Goal: Information Seeking & Learning: Learn about a topic

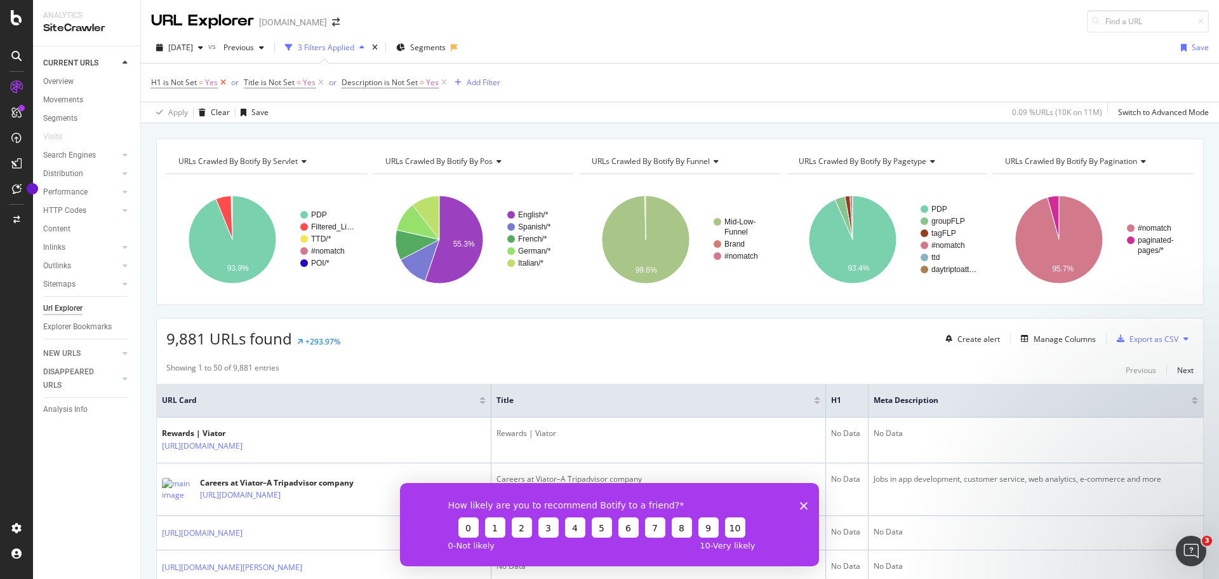
click at [223, 81] on icon at bounding box center [223, 82] width 11 height 13
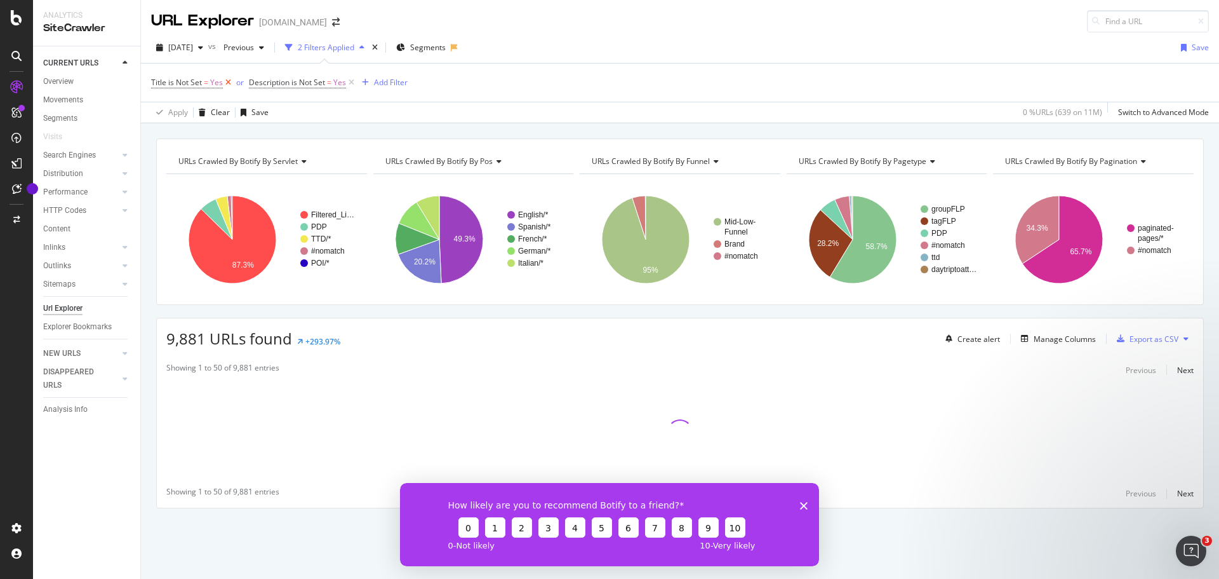
click at [229, 81] on icon at bounding box center [228, 82] width 11 height 13
click at [252, 81] on icon at bounding box center [253, 82] width 11 height 13
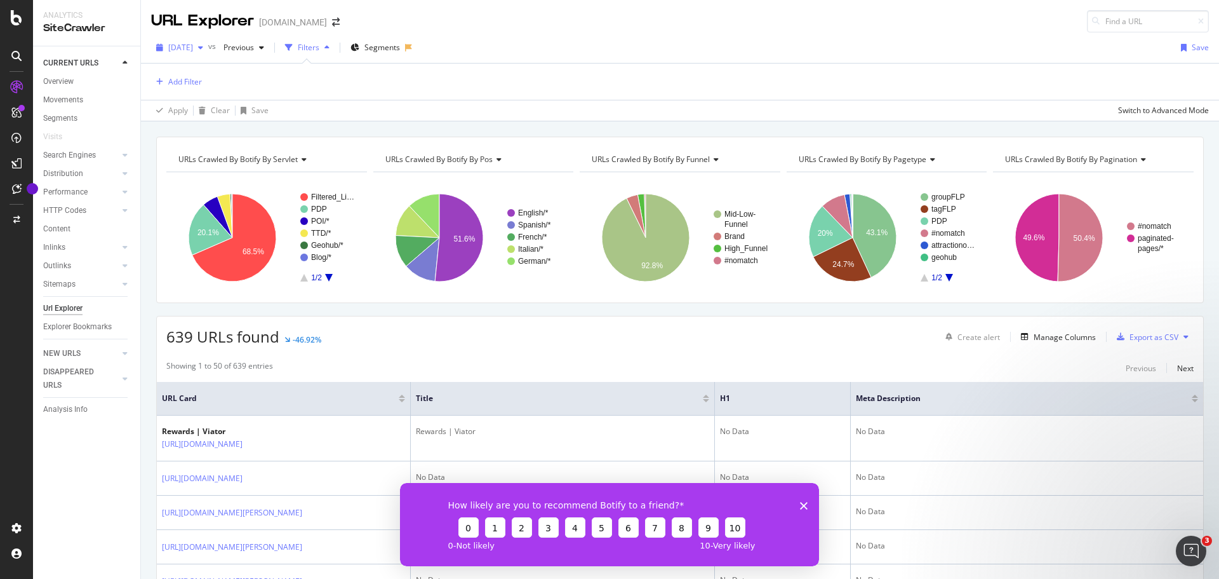
drag, startPoint x: 225, startPoint y: 57, endPoint x: 220, endPoint y: 50, distance: 8.6
click at [208, 52] on button "[DATE]" at bounding box center [179, 47] width 57 height 20
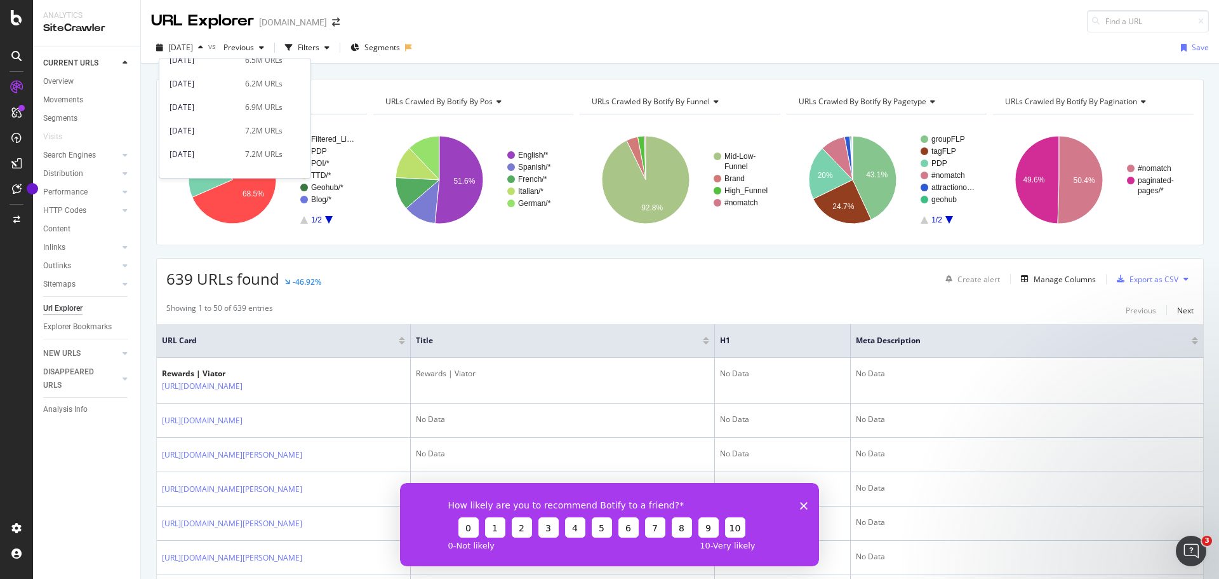
scroll to position [514, 0]
click at [210, 163] on div "[DATE]" at bounding box center [202, 163] width 64 height 11
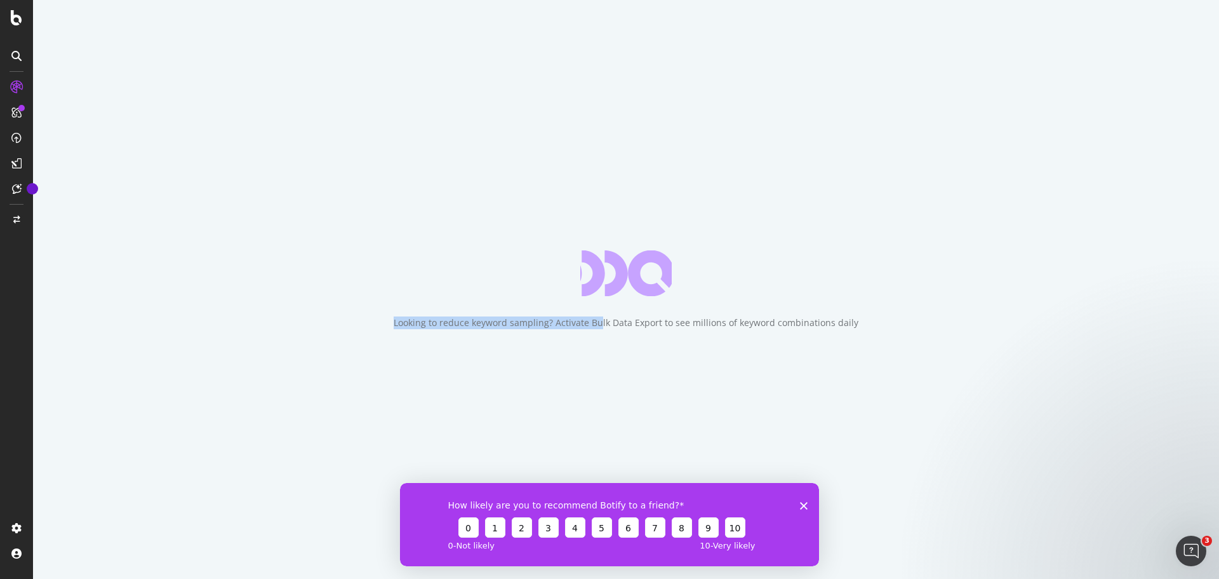
drag, startPoint x: 337, startPoint y: 295, endPoint x: 683, endPoint y: 480, distance: 392.7
click at [630, 475] on div "Looking to reduce keyword sampling? Activate Bulk Data Export to see millions o…" at bounding box center [626, 289] width 1186 height 579
click at [801, 506] on icon "Close survey" at bounding box center [804, 505] width 8 height 8
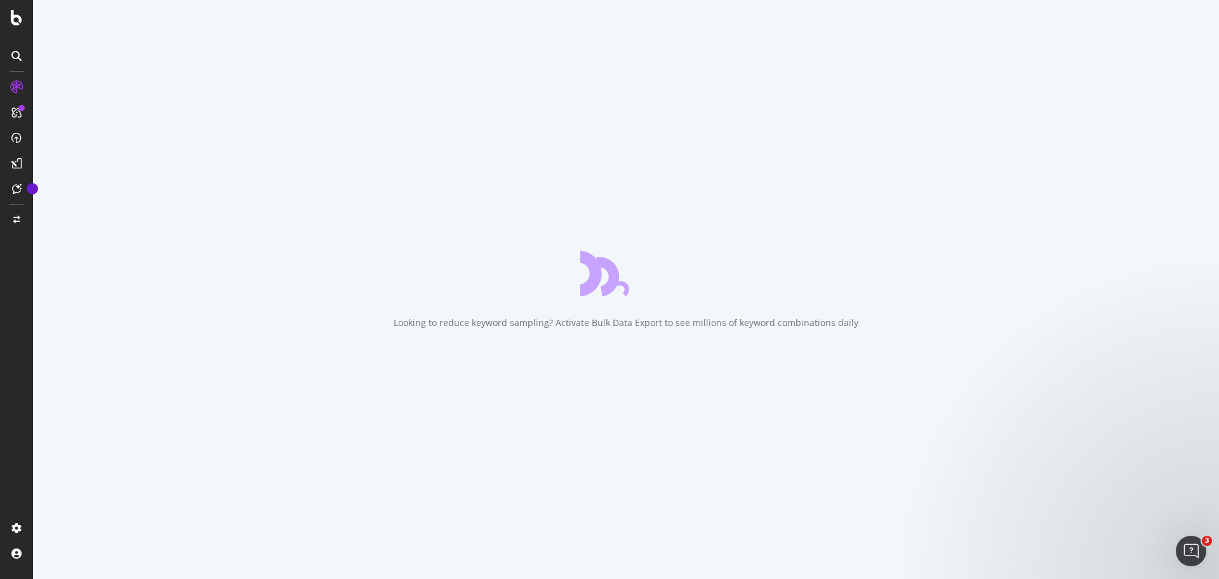
click at [780, 189] on div "Looking to reduce keyword sampling? Activate Bulk Data Export to see millions o…" at bounding box center [626, 289] width 1186 height 579
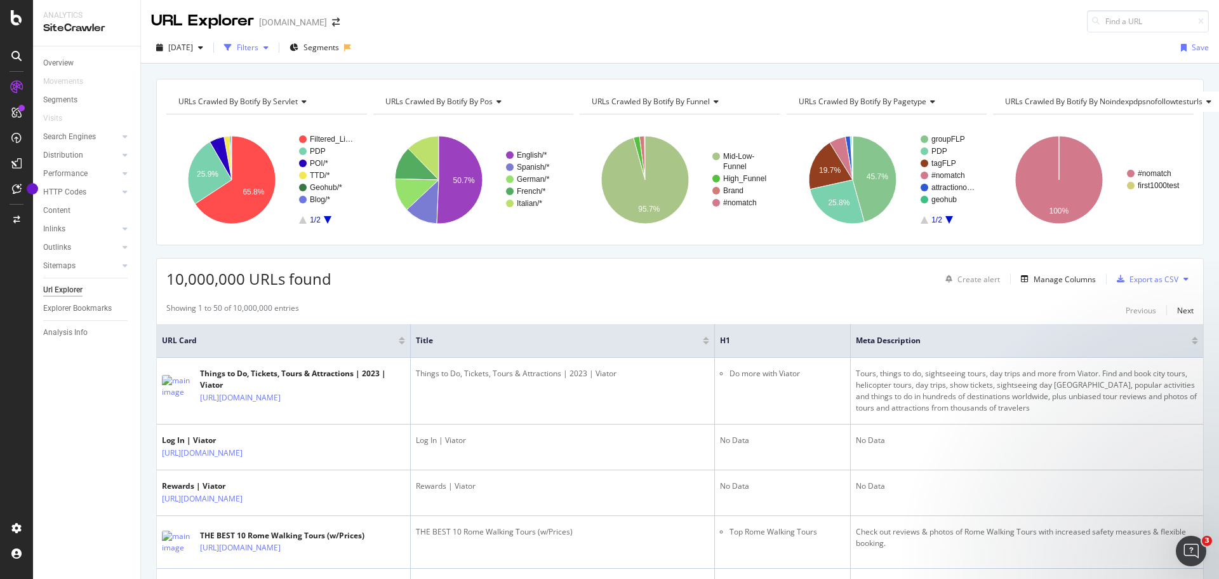
click at [259, 52] on div "Filters" at bounding box center [248, 47] width 22 height 11
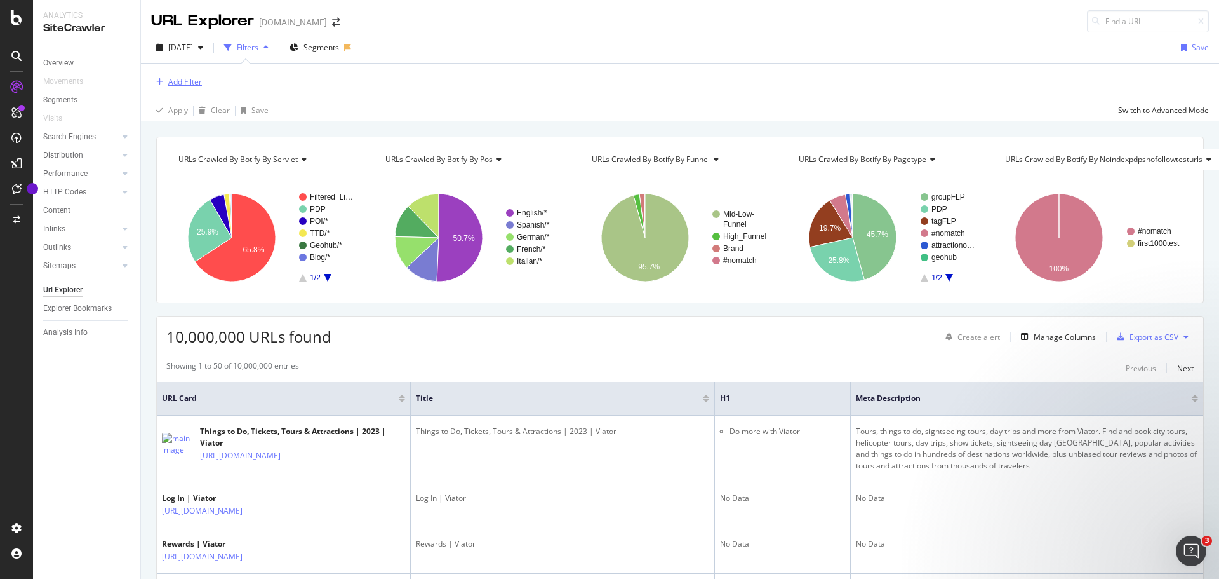
click at [194, 84] on div "Add Filter" at bounding box center [185, 81] width 34 height 11
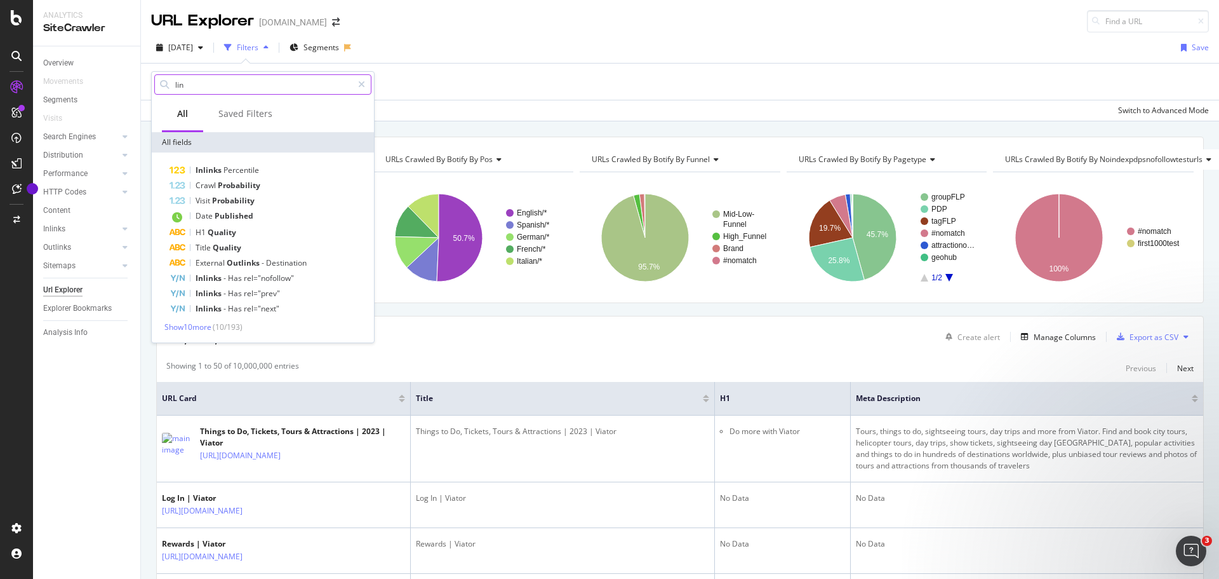
type input "link"
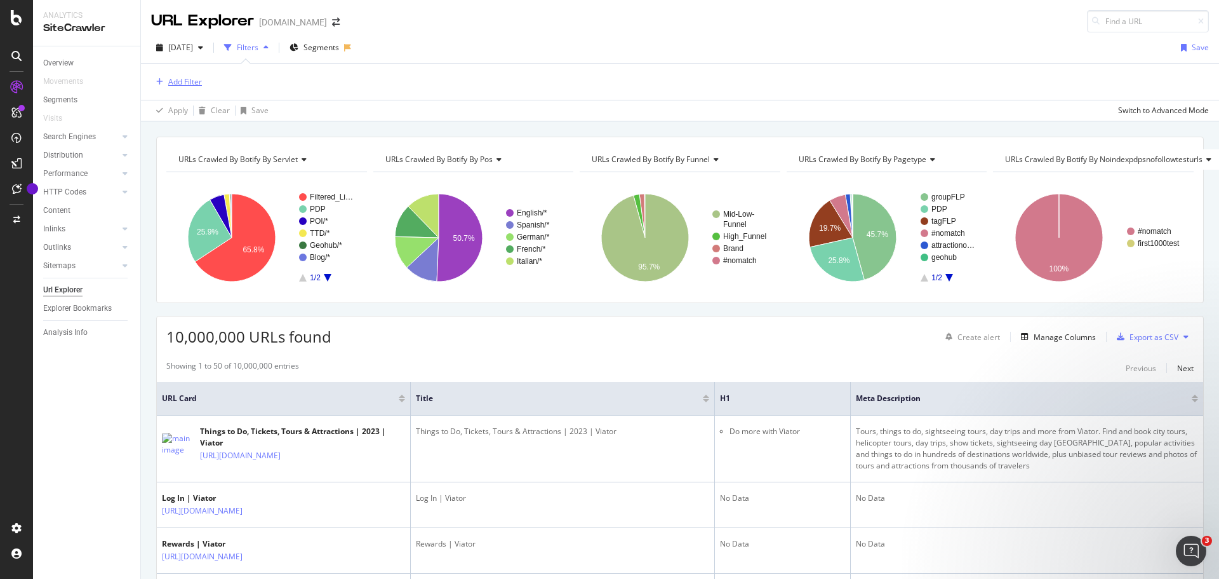
click at [187, 77] on div "Add Filter" at bounding box center [185, 81] width 34 height 11
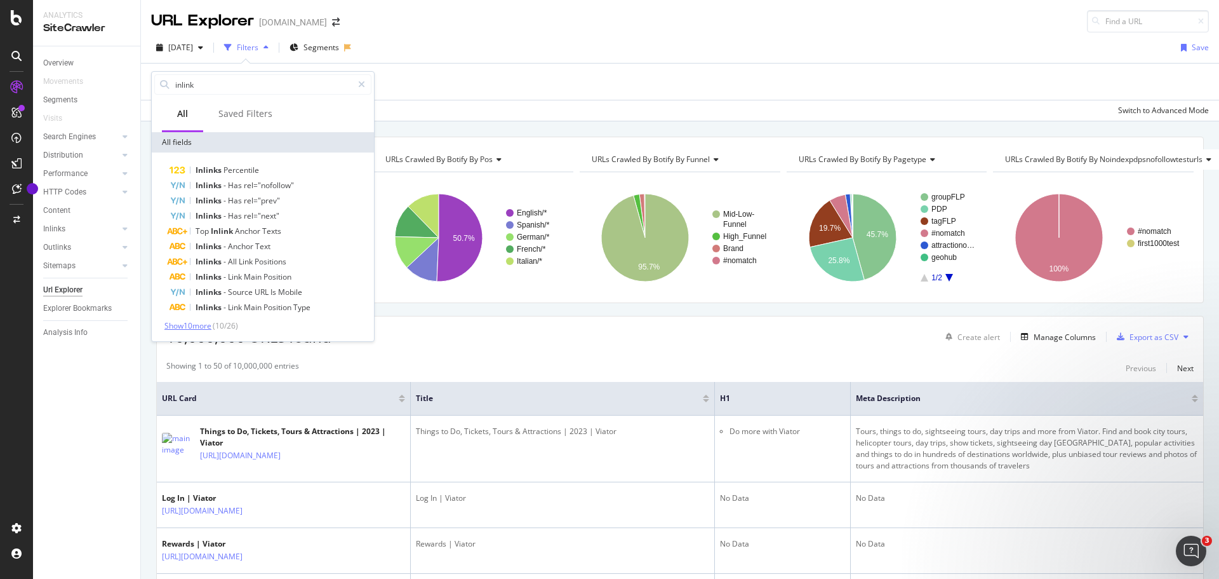
type input "inlink"
click at [177, 325] on span "Show 10 more" at bounding box center [188, 325] width 47 height 11
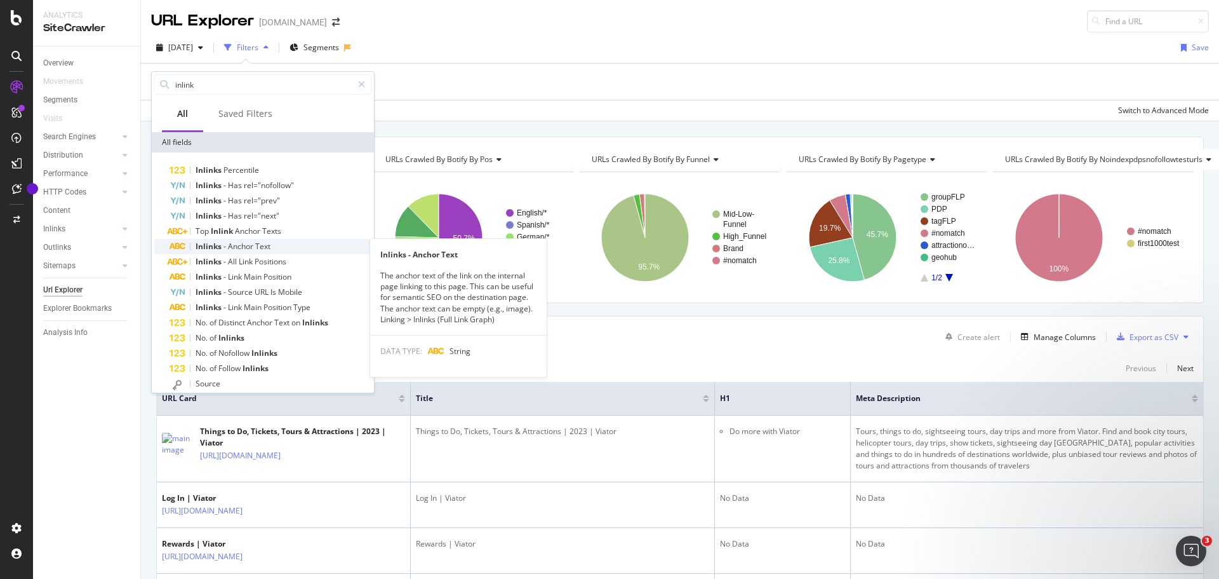
scroll to position [102, 0]
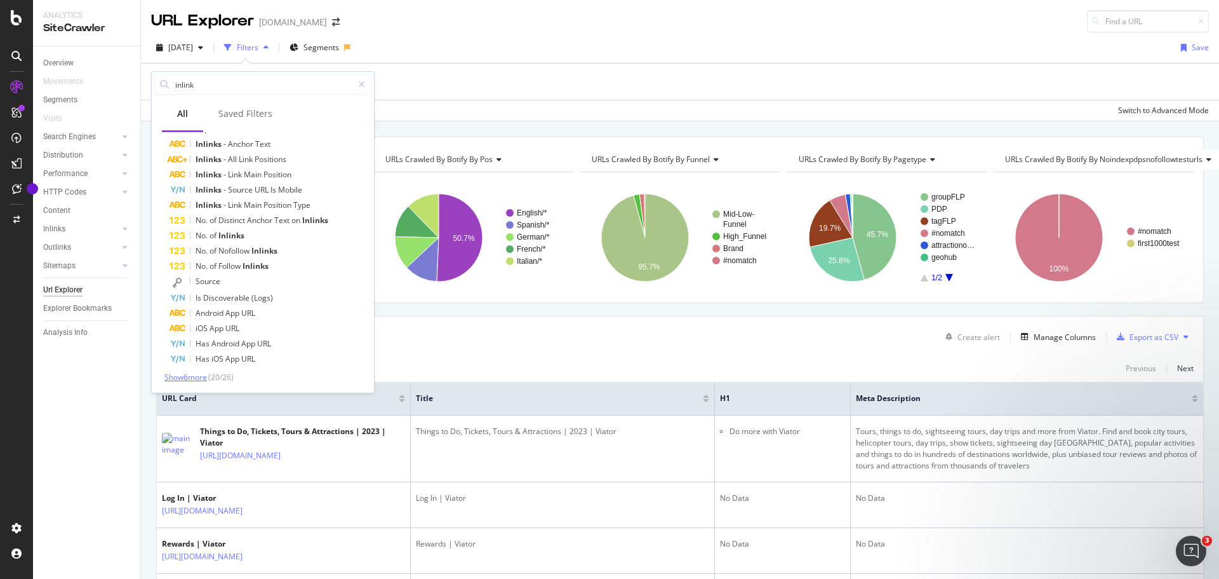
click at [194, 380] on span "Show 6 more" at bounding box center [186, 377] width 43 height 11
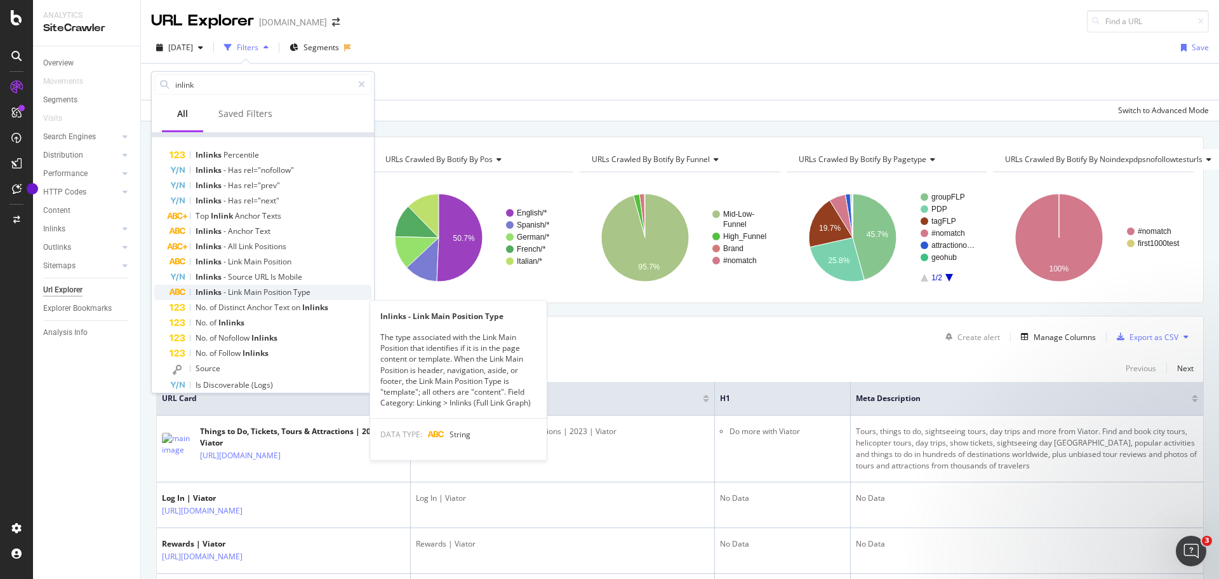
scroll to position [0, 0]
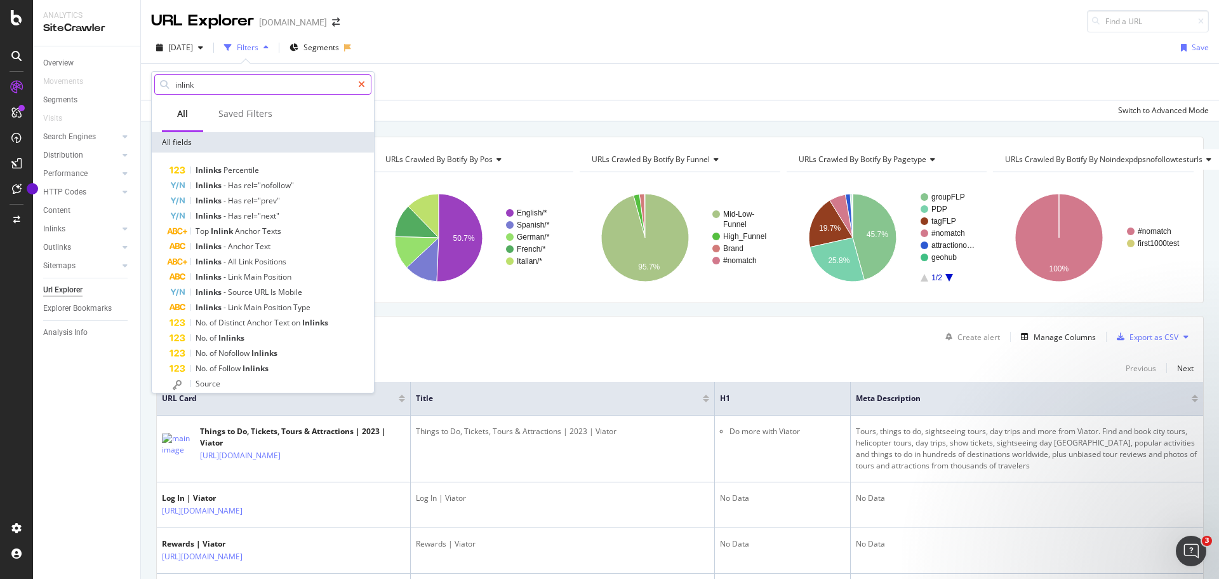
click at [360, 85] on icon at bounding box center [361, 84] width 7 height 9
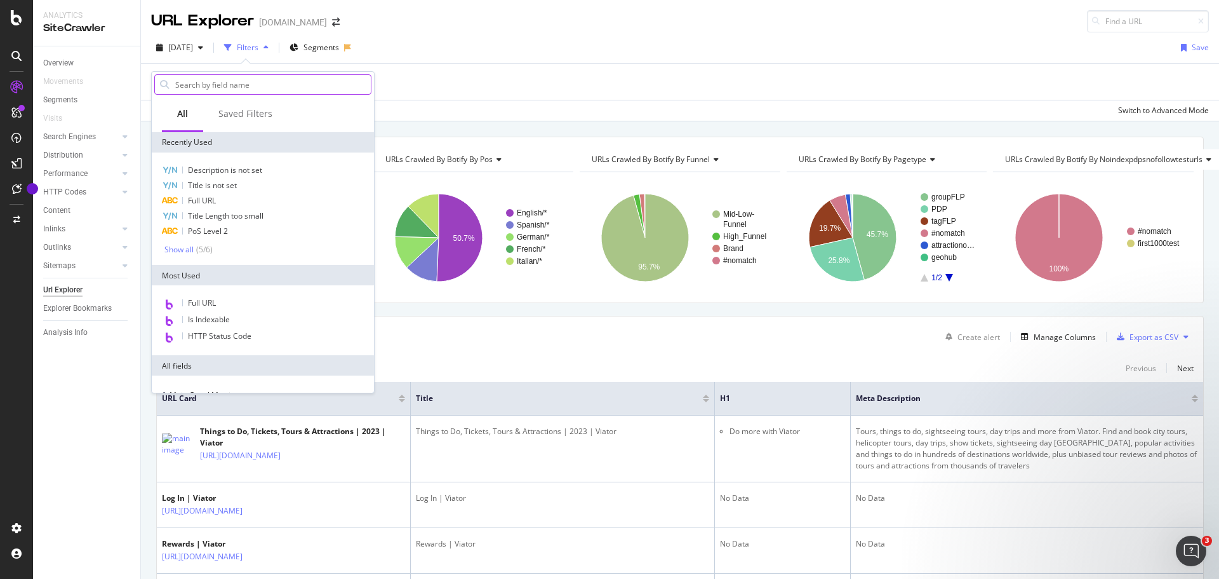
click at [236, 83] on input "text" at bounding box center [272, 84] width 197 height 19
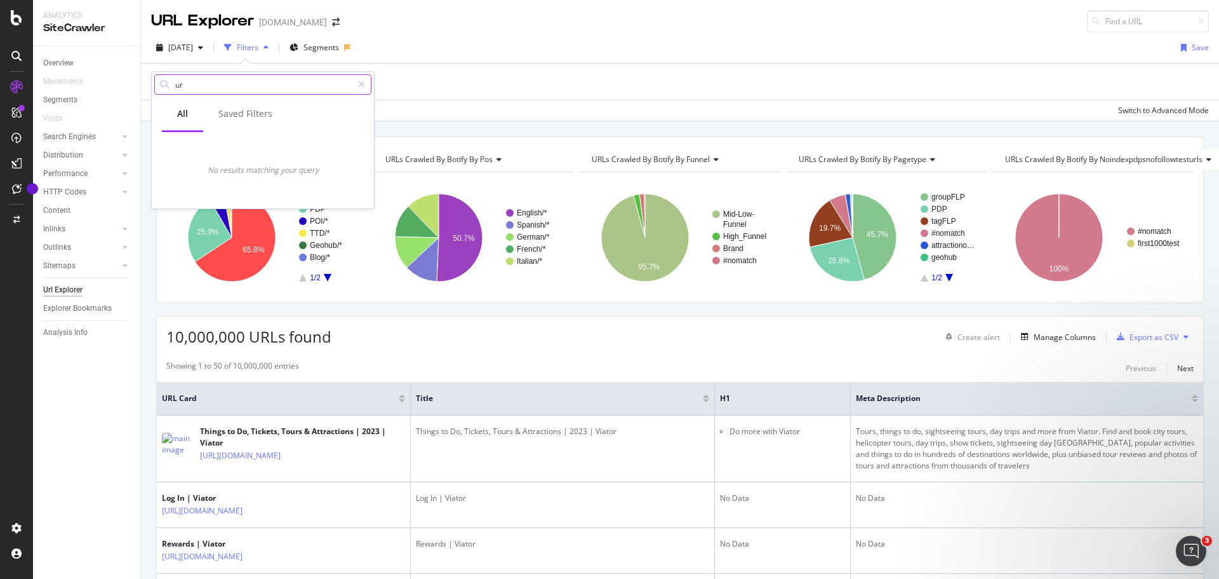
type input "url"
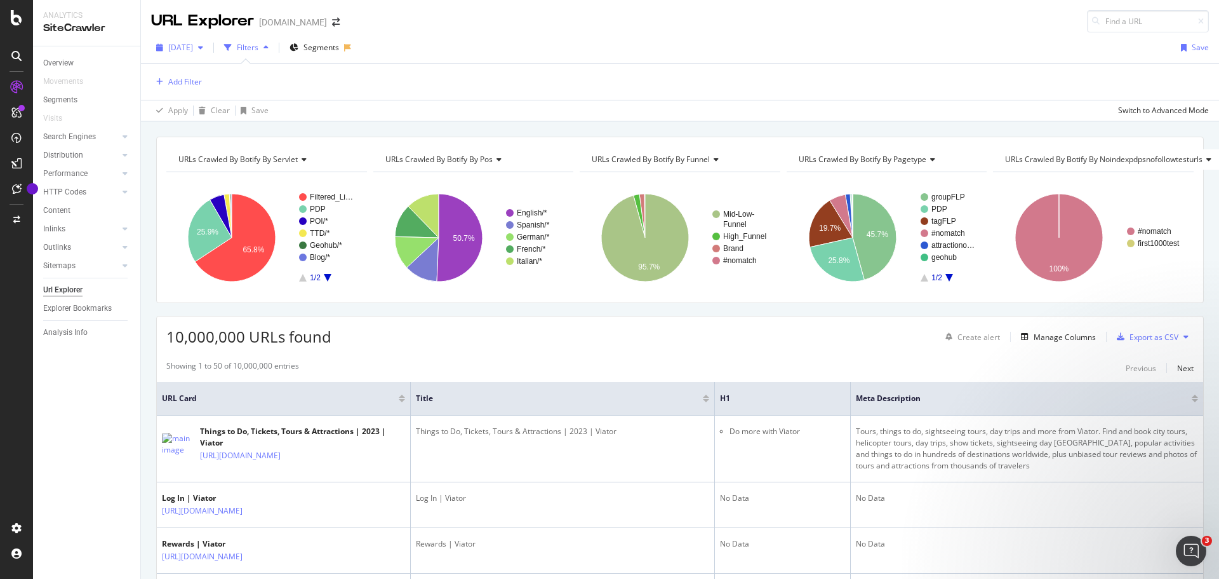
click at [193, 48] on span "[DATE]" at bounding box center [180, 47] width 25 height 11
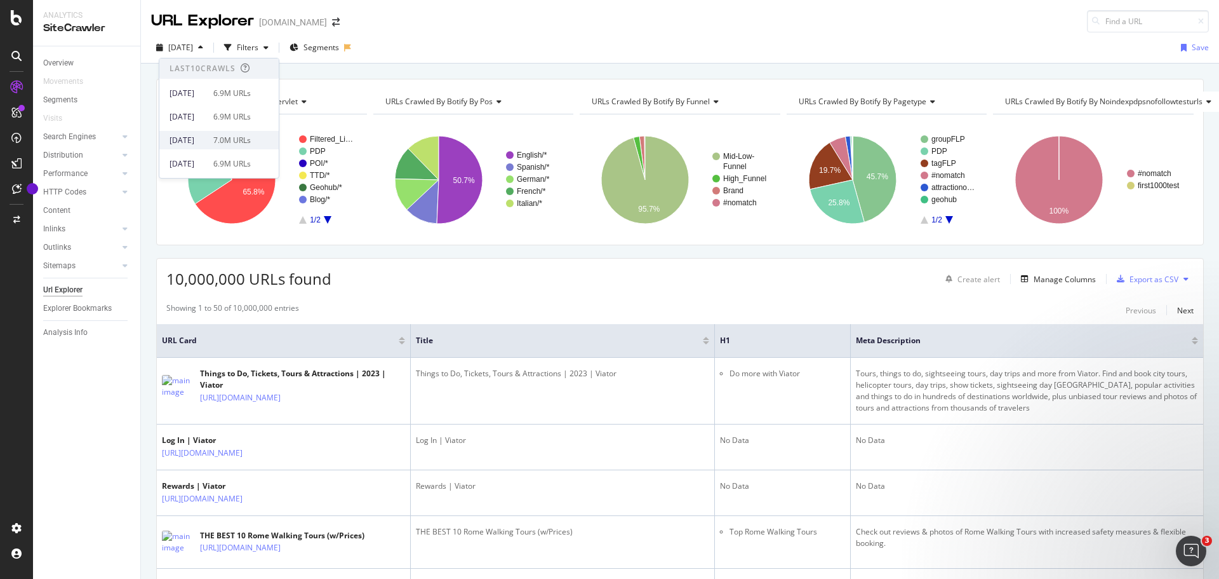
scroll to position [514, 0]
click at [200, 165] on div "[DATE]" at bounding box center [185, 163] width 30 height 11
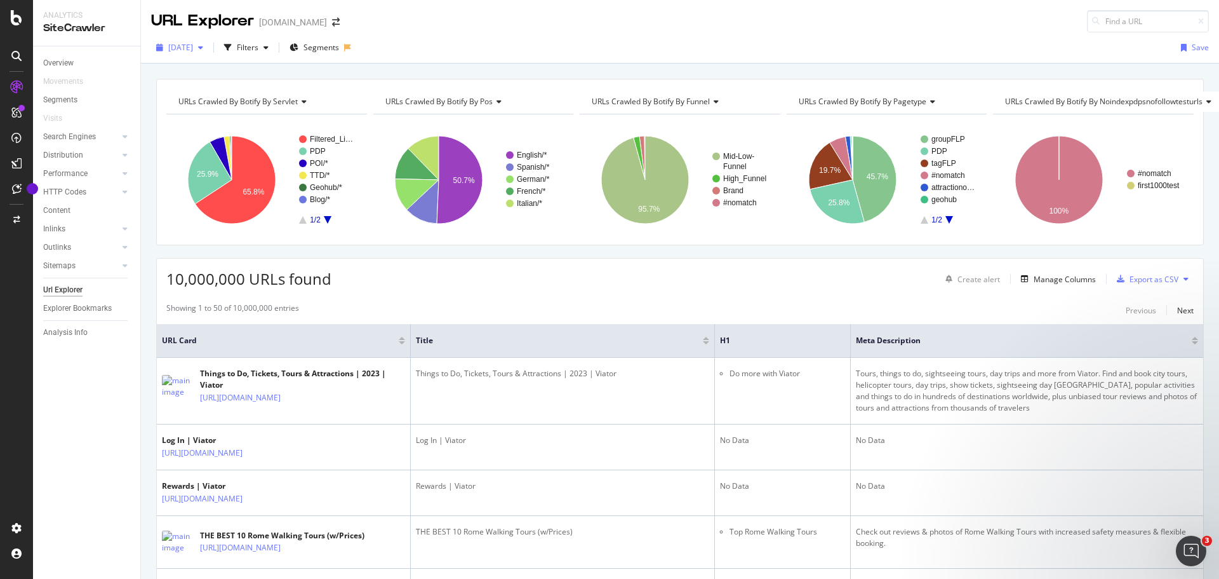
click at [193, 46] on span "[DATE]" at bounding box center [180, 47] width 25 height 11
click at [259, 44] on div "Filters" at bounding box center [248, 47] width 22 height 11
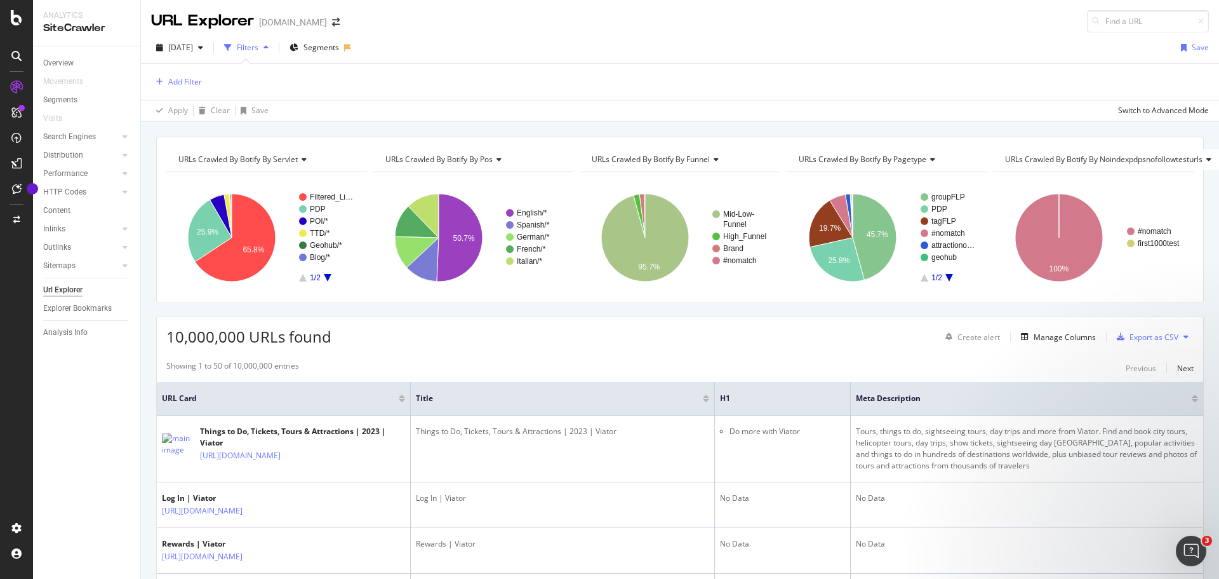
click at [259, 44] on div "Filters" at bounding box center [248, 47] width 22 height 11
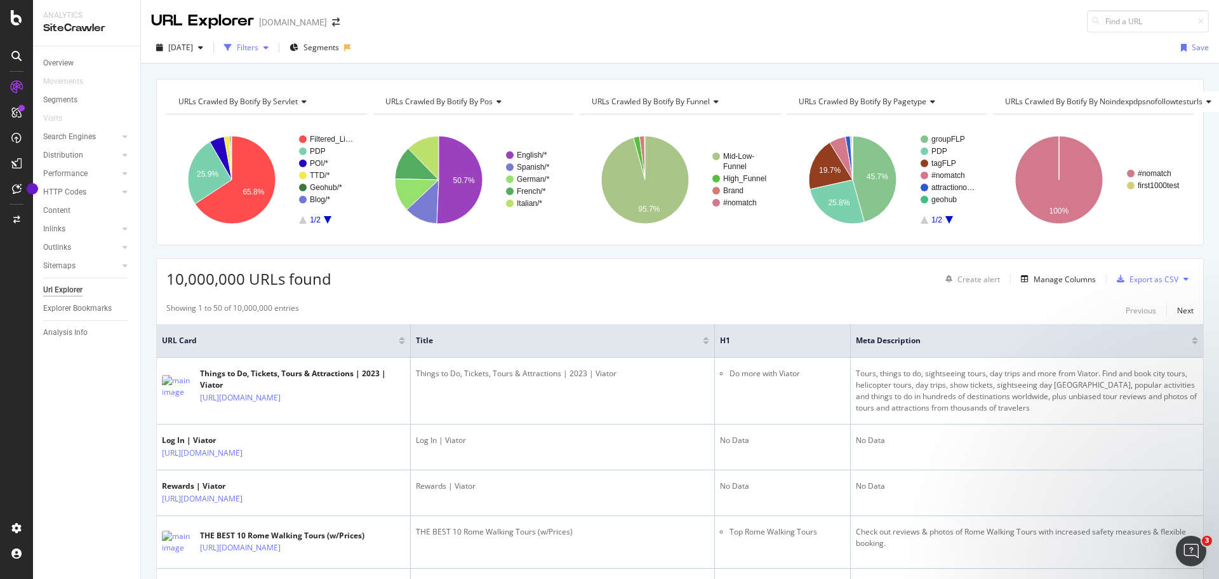
click at [274, 46] on div "button" at bounding box center [266, 48] width 15 height 8
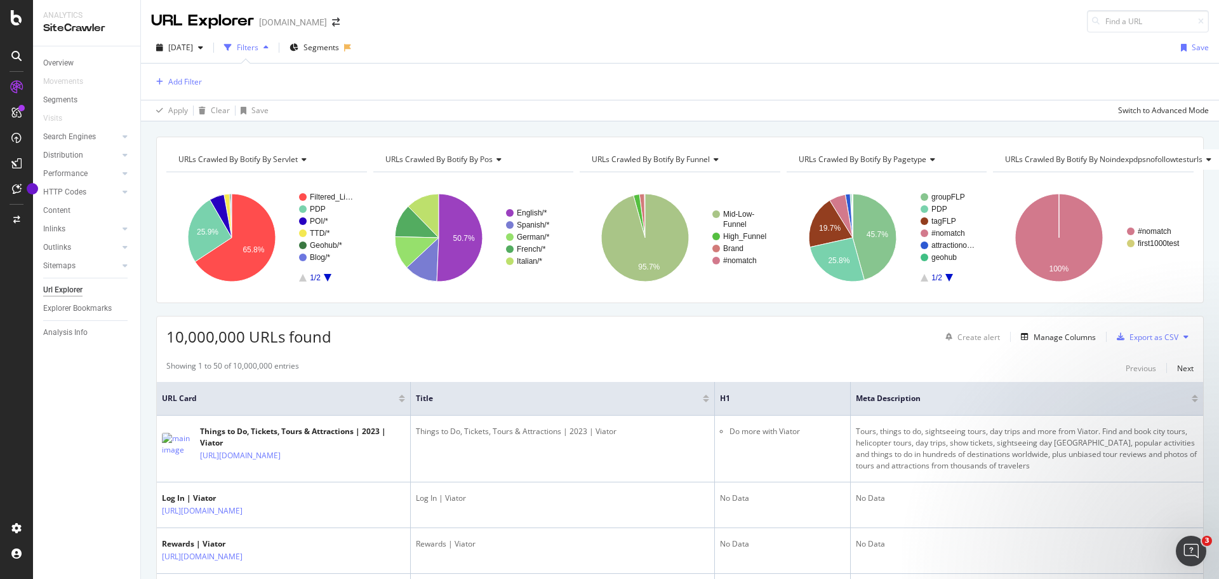
click at [274, 46] on div "button" at bounding box center [266, 48] width 15 height 8
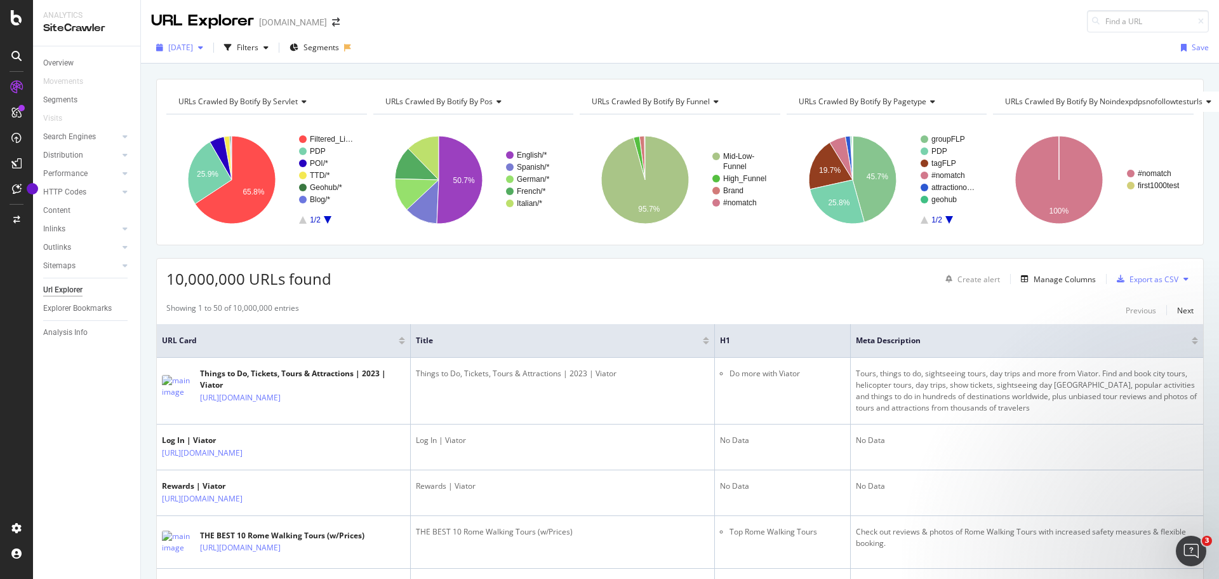
click at [203, 49] on icon "button" at bounding box center [200, 48] width 5 height 8
click at [269, 50] on icon "button" at bounding box center [266, 48] width 5 height 8
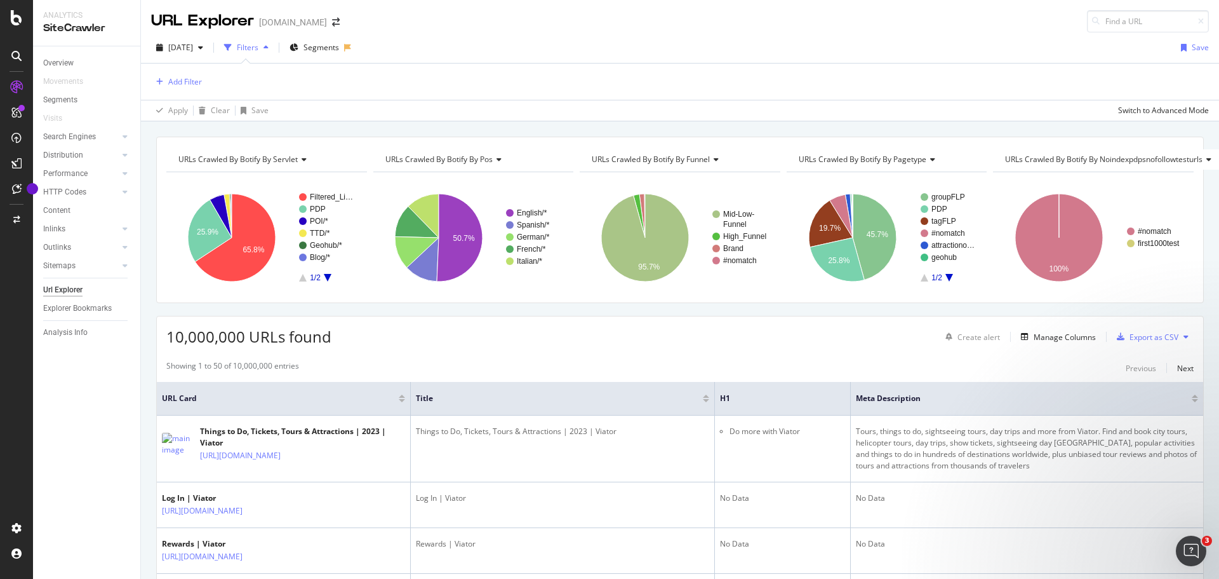
click at [269, 50] on icon "button" at bounding box center [266, 48] width 5 height 8
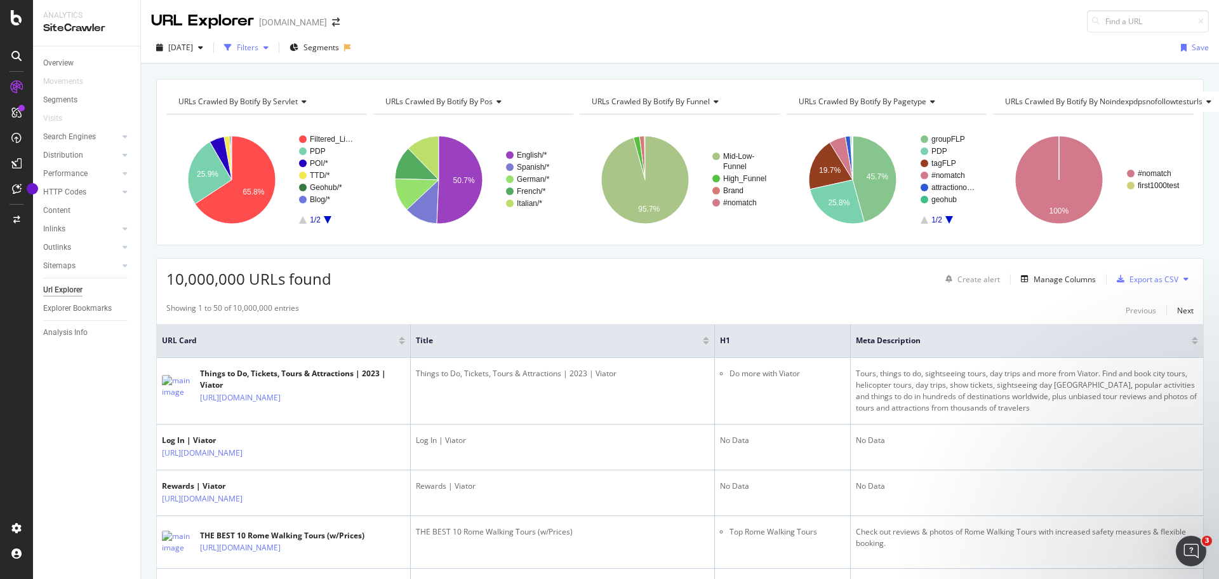
click at [237, 53] on div "button" at bounding box center [228, 48] width 18 height 18
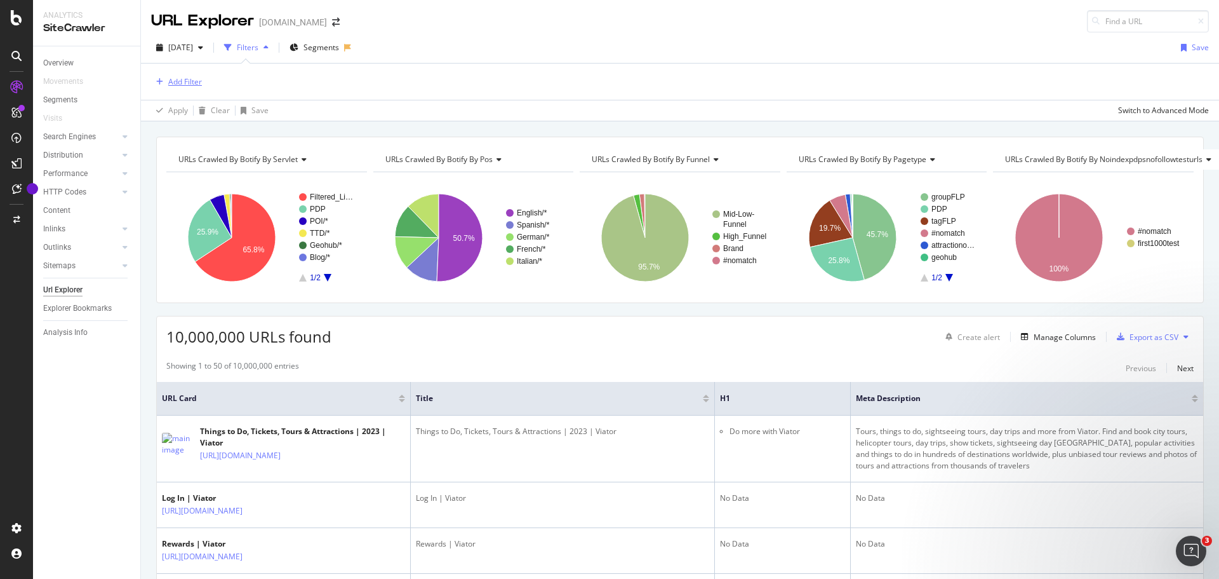
click at [196, 80] on div "Add Filter" at bounding box center [185, 81] width 34 height 11
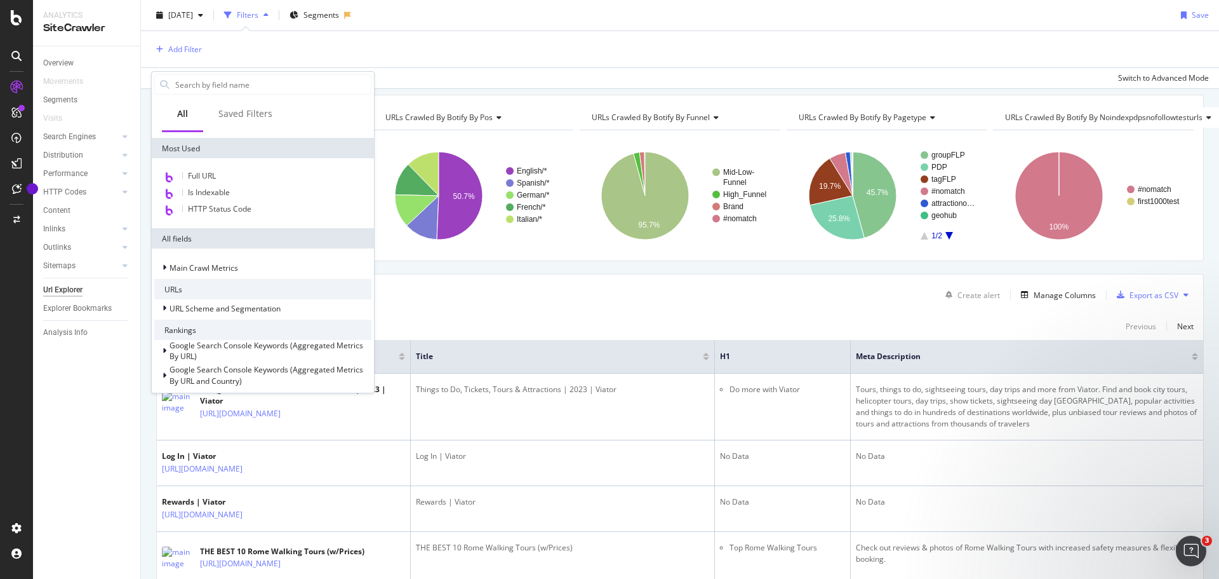
scroll to position [64, 0]
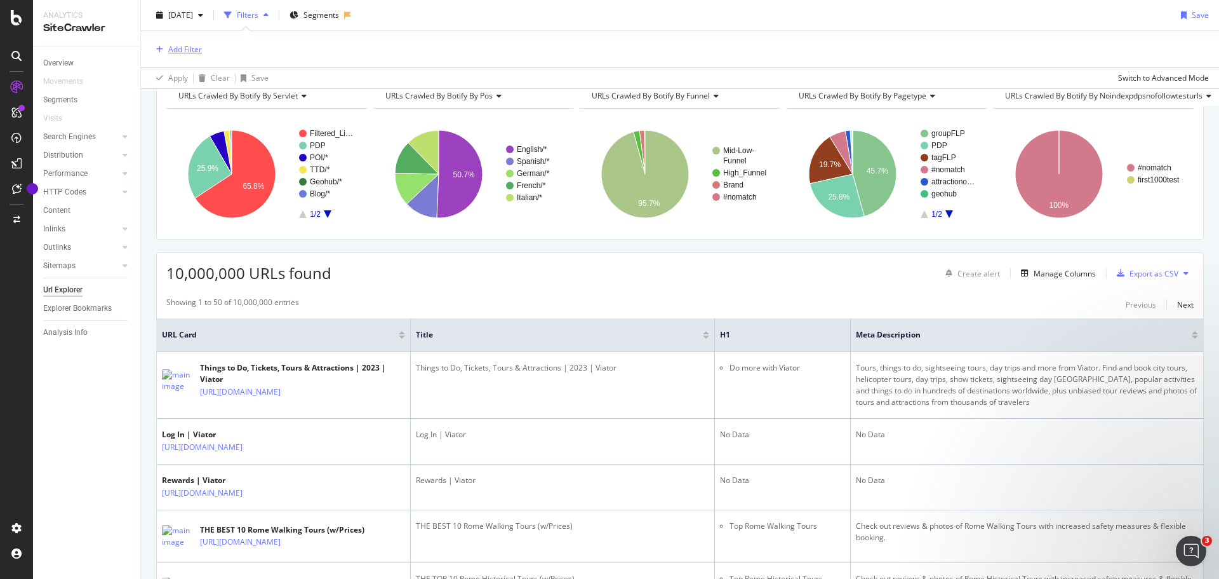
click at [193, 49] on div "Add Filter" at bounding box center [185, 49] width 34 height 11
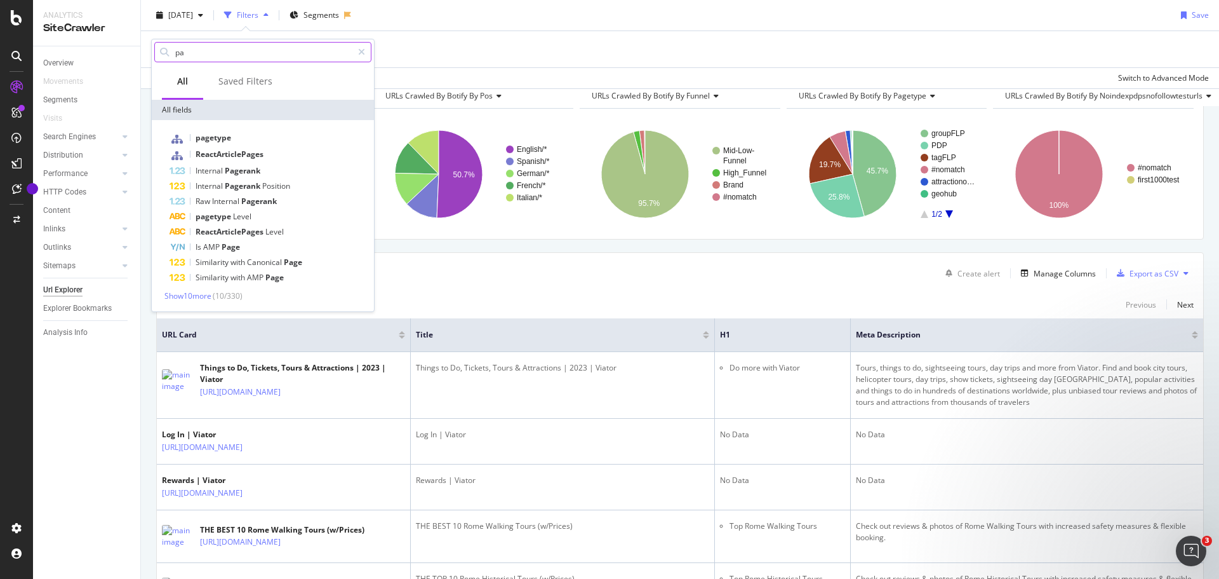
type input "p"
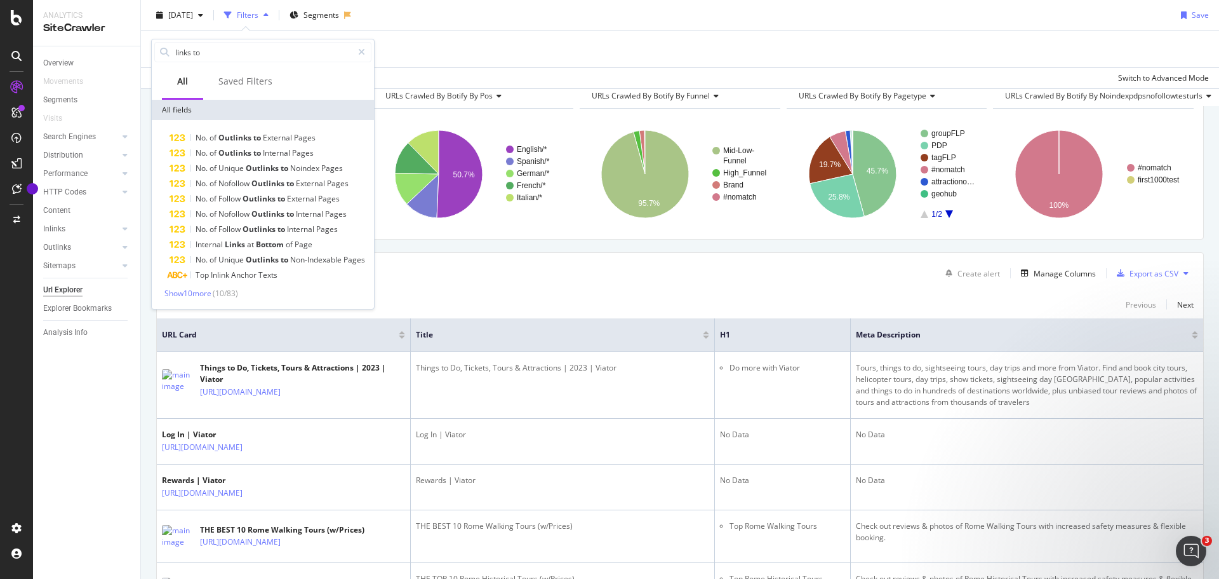
type input "links to"
click at [206, 299] on div "Show 10 more ( 10 / 83 )" at bounding box center [262, 293] width 217 height 11
click at [199, 291] on span "Show 10 more" at bounding box center [188, 293] width 47 height 11
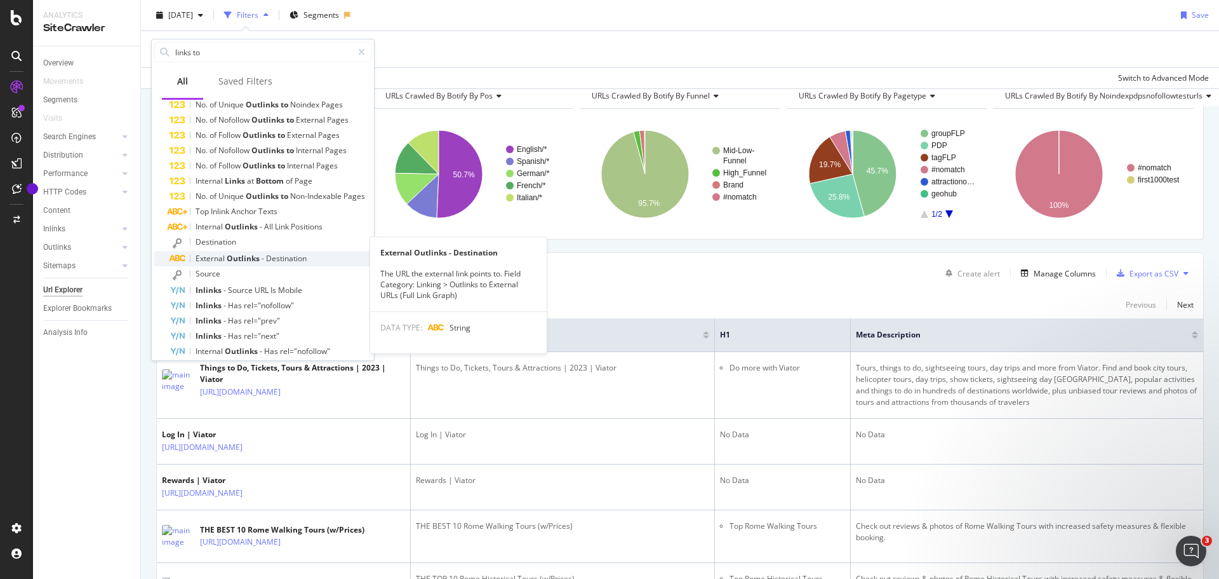
scroll to position [104, 0]
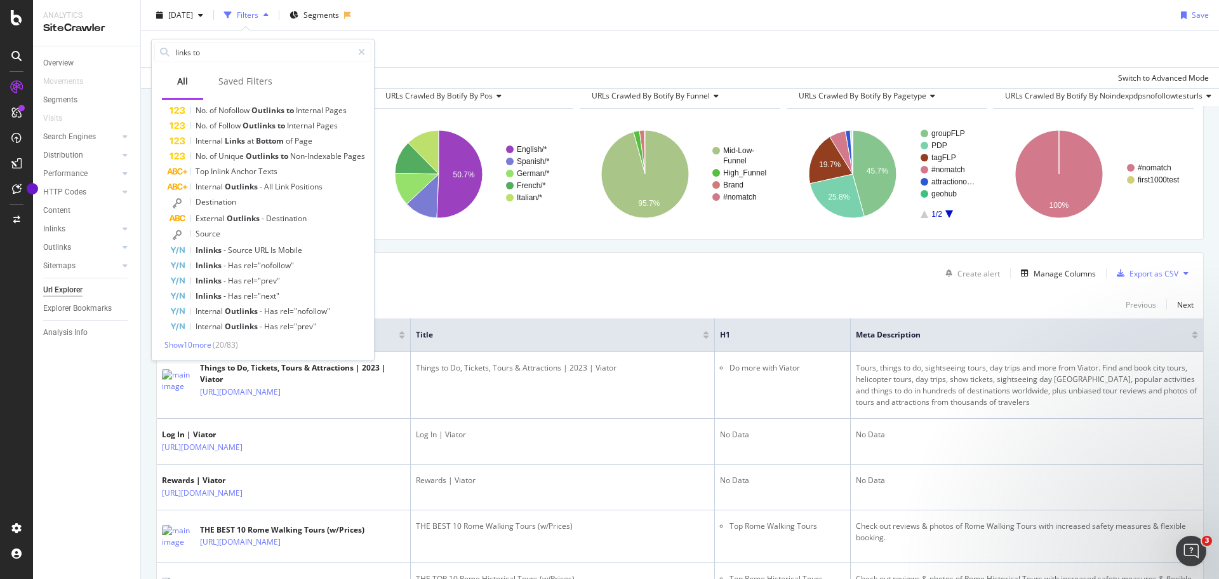
click at [216, 342] on div "Show 10 more ( 20 / 83 )" at bounding box center [262, 344] width 217 height 11
click at [205, 345] on span "Show 10 more" at bounding box center [188, 344] width 47 height 11
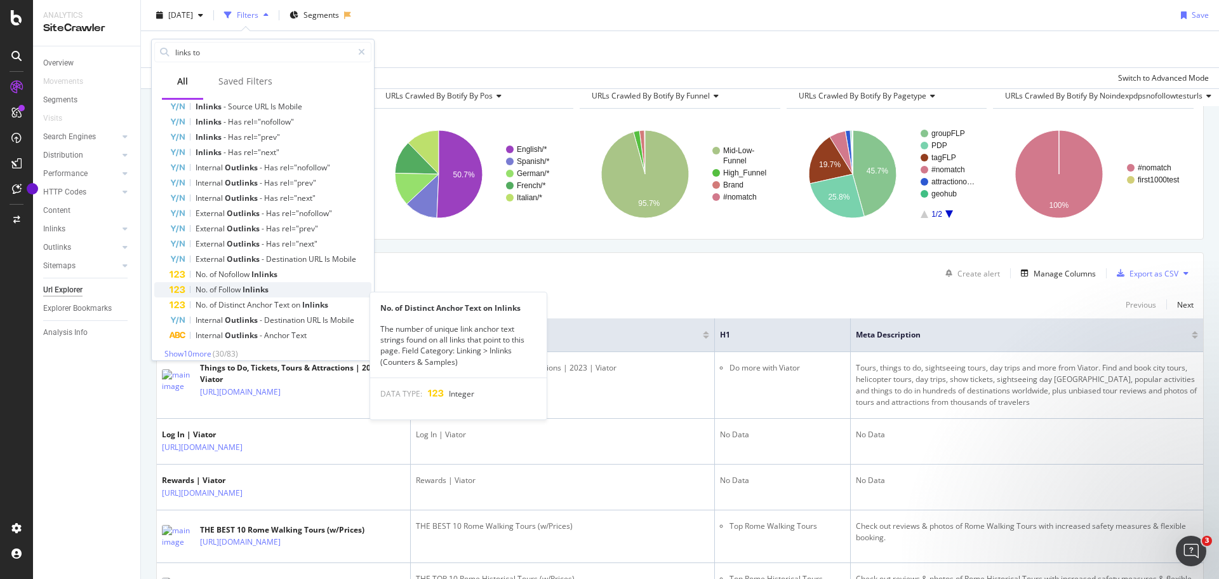
scroll to position [256, 0]
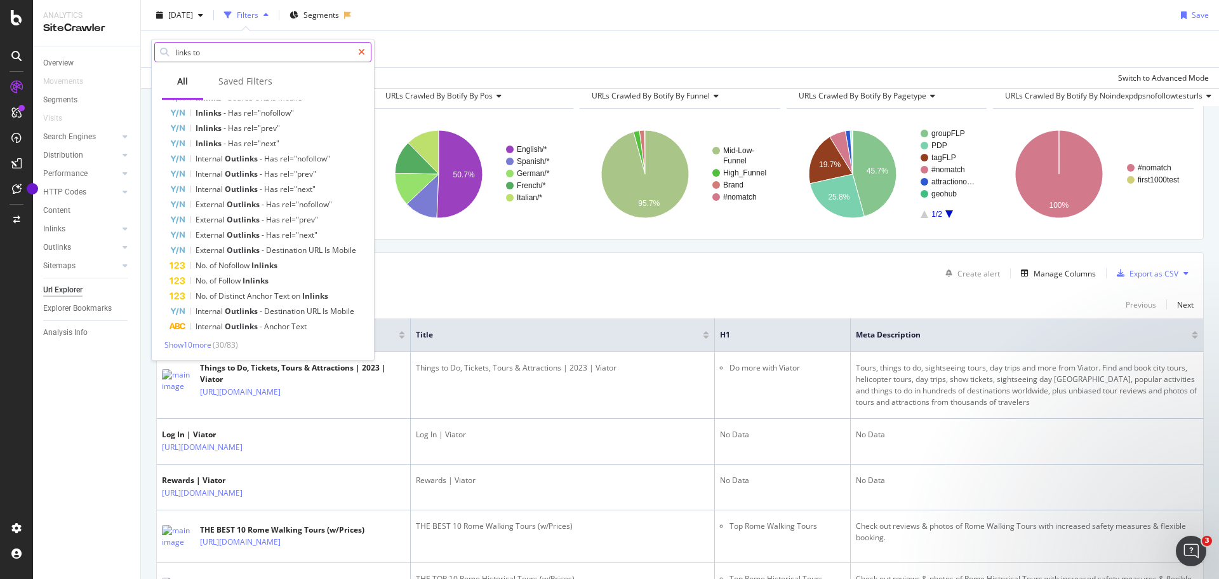
click at [358, 54] on div at bounding box center [362, 52] width 18 height 20
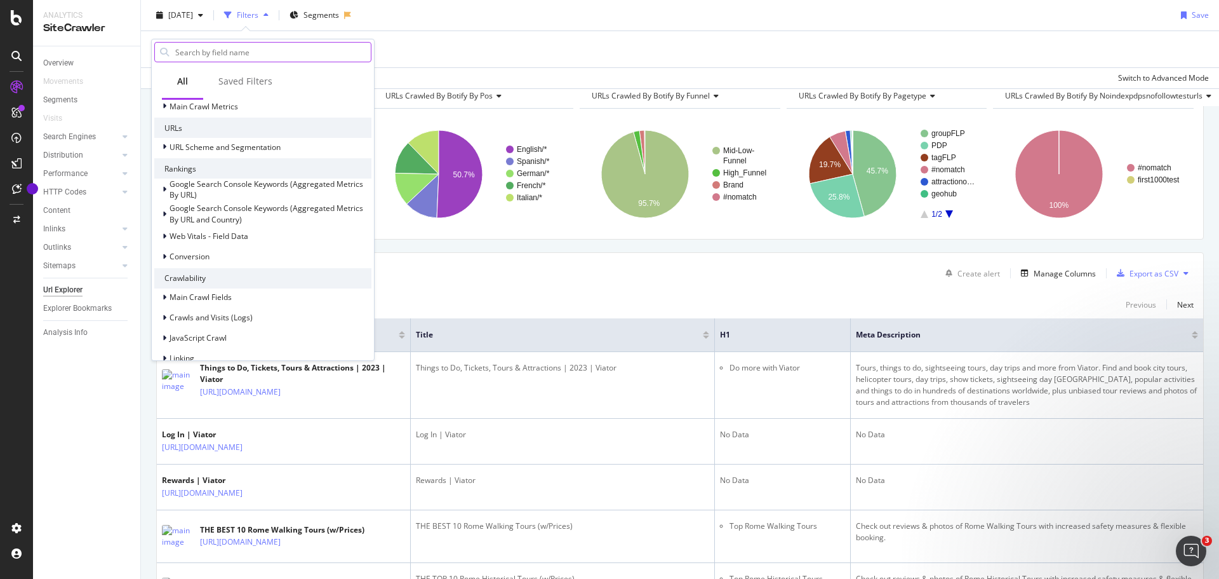
scroll to position [476, 0]
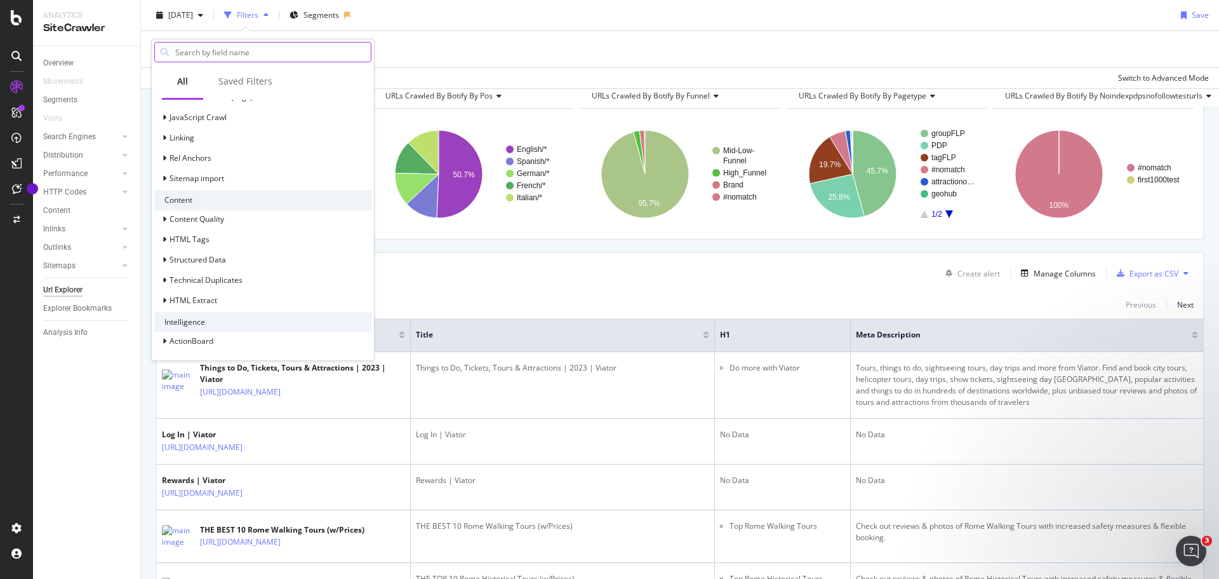
paste input "[URL][DOMAIN_NAME]"
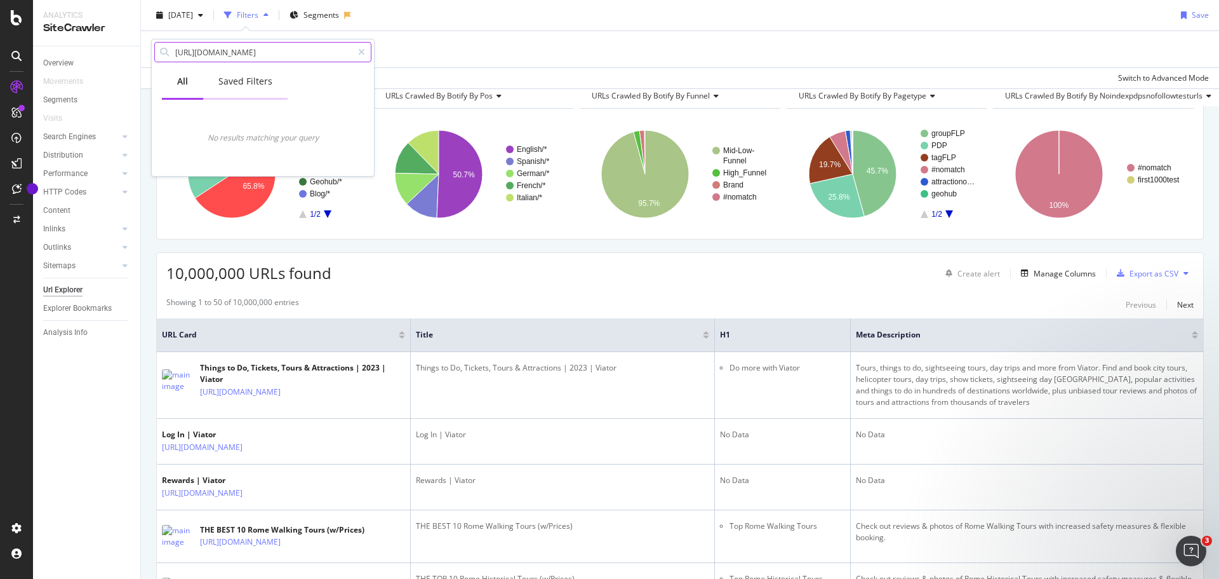
scroll to position [0, 0]
type input "[URL][DOMAIN_NAME]"
click at [359, 48] on icon at bounding box center [361, 52] width 7 height 9
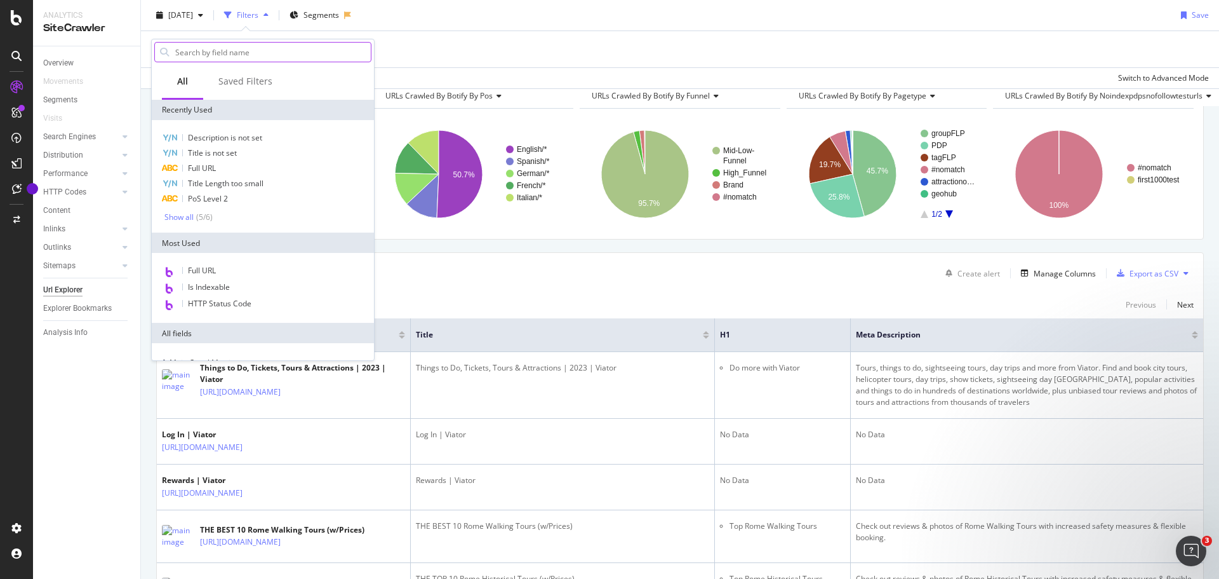
click at [283, 48] on input "text" at bounding box center [272, 52] width 197 height 19
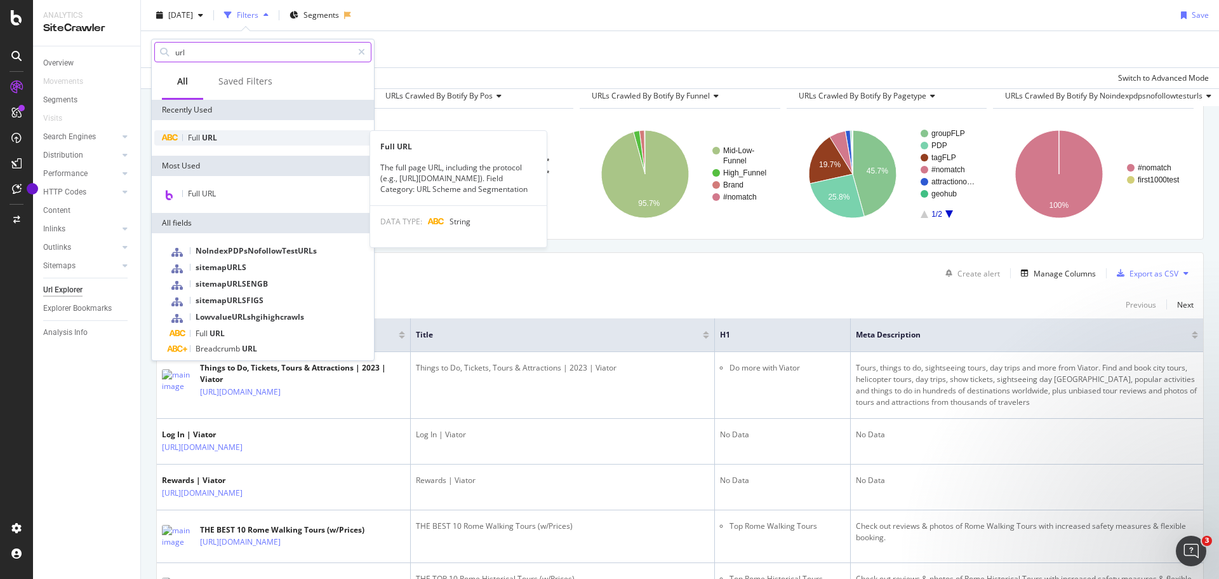
type input "url"
click at [250, 135] on div "Full URL" at bounding box center [262, 137] width 217 height 15
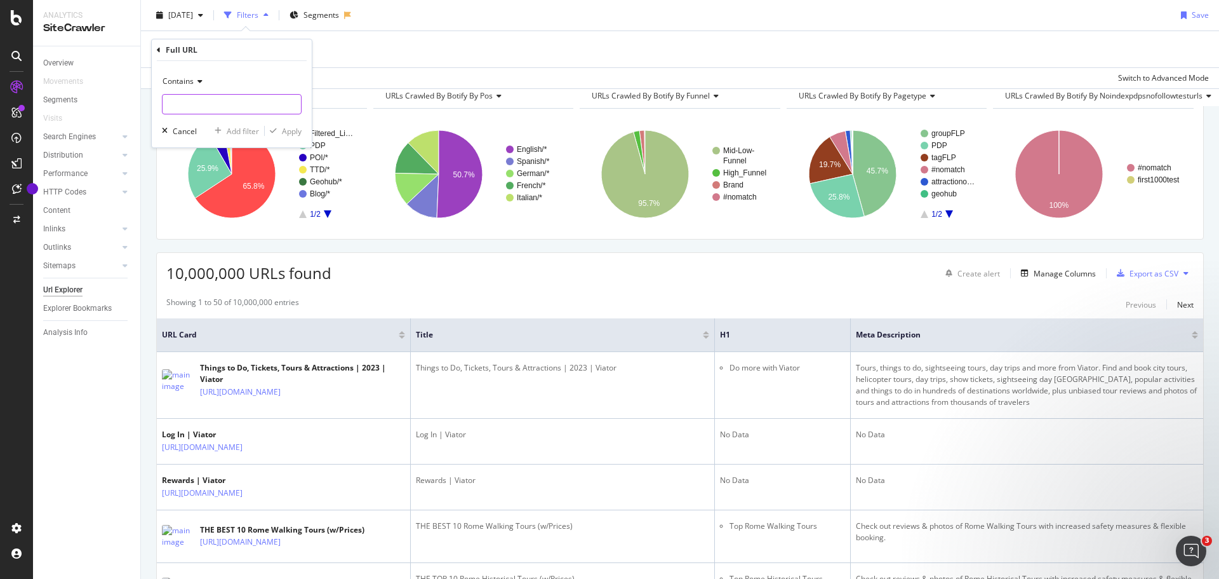
click at [222, 108] on input "text" at bounding box center [232, 104] width 138 height 20
paste input "[URL][DOMAIN_NAME]"
drag, startPoint x: 212, startPoint y: 102, endPoint x: 349, endPoint y: 102, distance: 137.2
click at [349, 102] on body "Analytics SiteCrawler Overview Movements Segments Visits Search Engines Top Cha…" at bounding box center [609, 289] width 1219 height 579
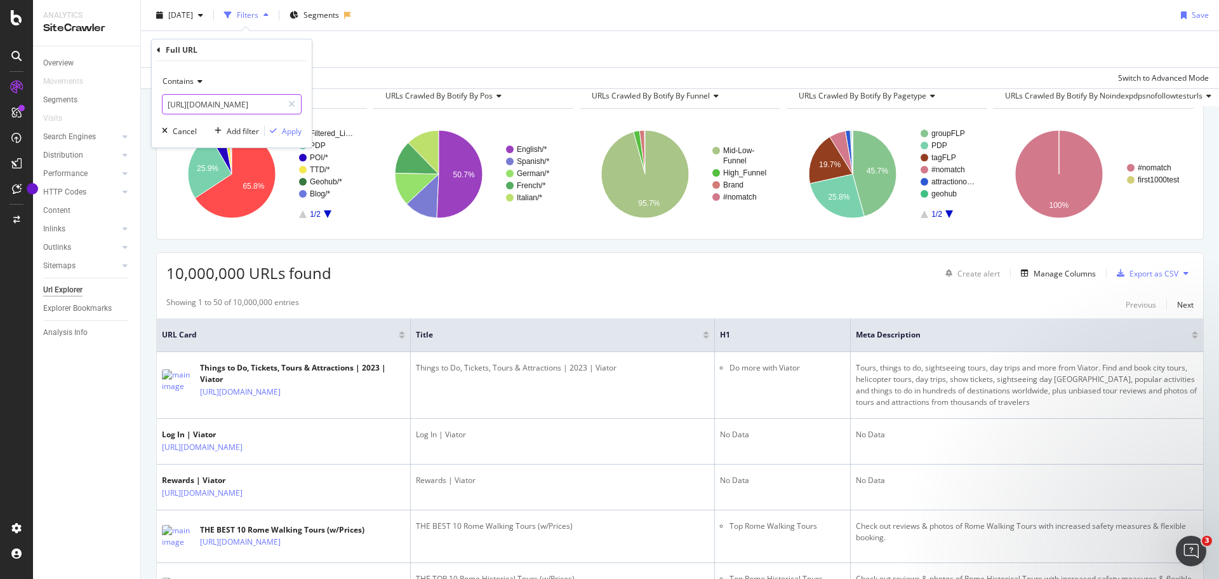
scroll to position [0, 16]
type input "[URL][DOMAIN_NAME]"
click at [289, 130] on div "Apply" at bounding box center [292, 131] width 20 height 11
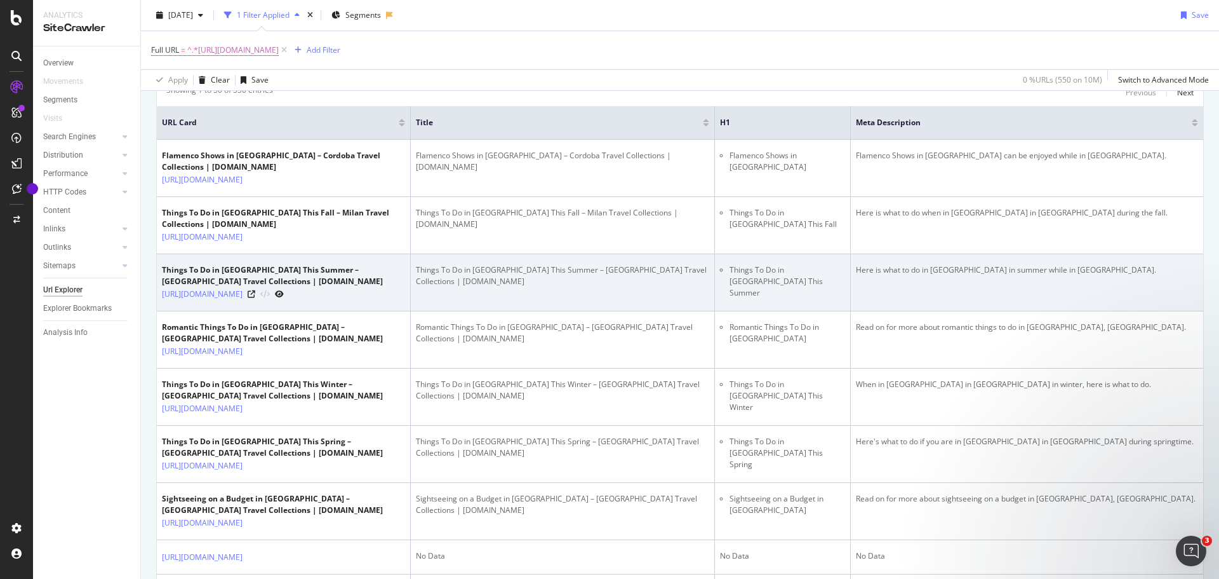
scroll to position [318, 0]
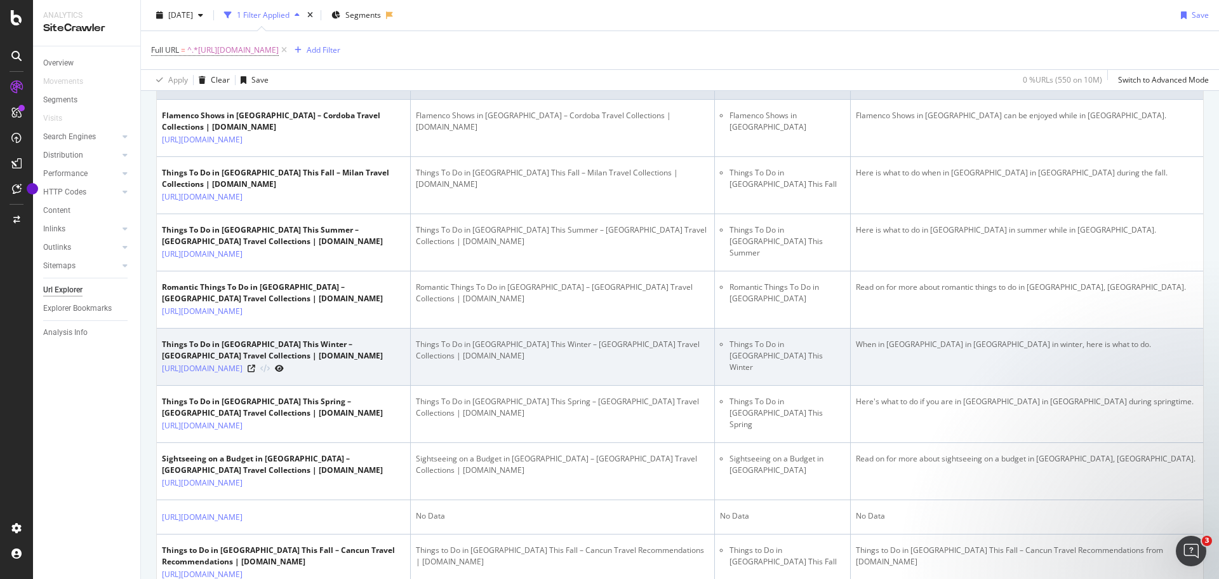
click at [284, 372] on icon at bounding box center [279, 369] width 9 height 8
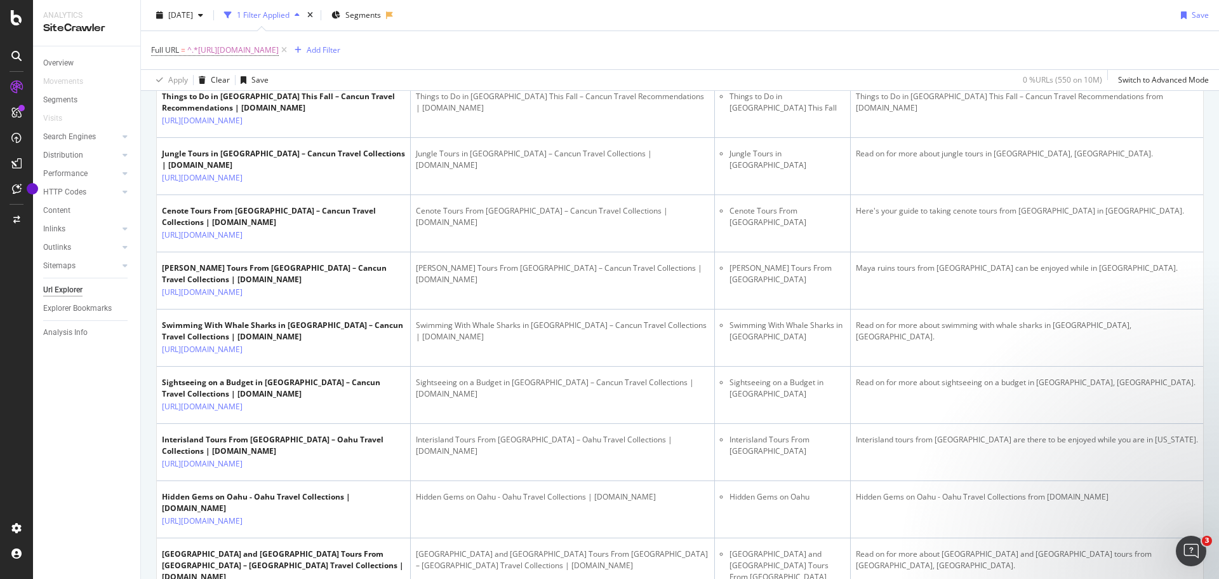
scroll to position [826, 0]
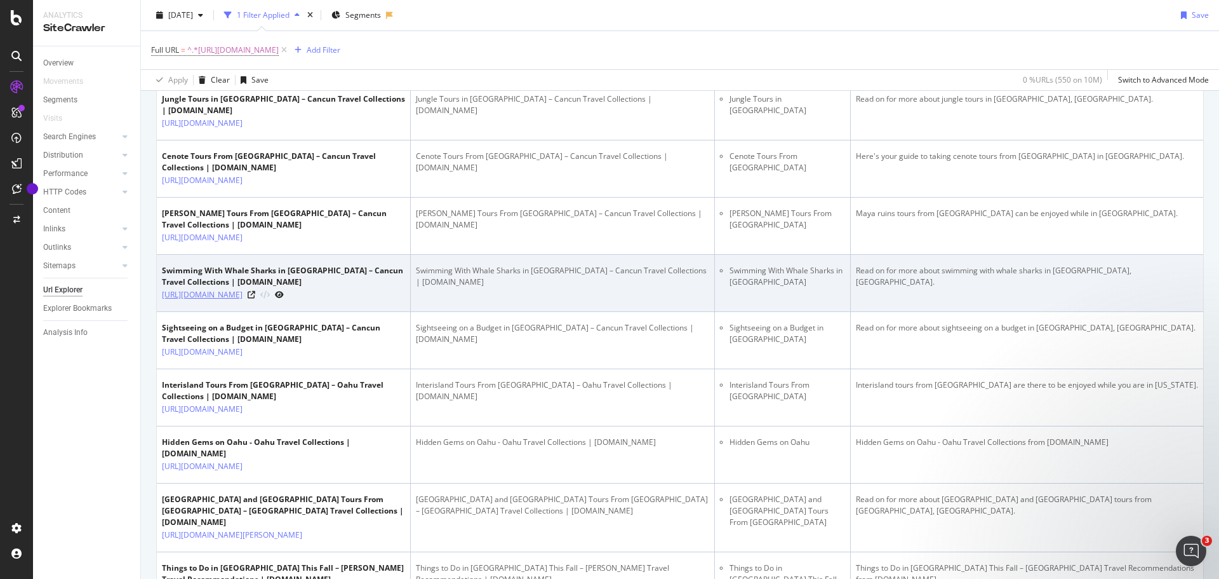
click at [243, 301] on link "[URL][DOMAIN_NAME]" at bounding box center [202, 294] width 81 height 13
click at [255, 299] on icon at bounding box center [252, 295] width 8 height 8
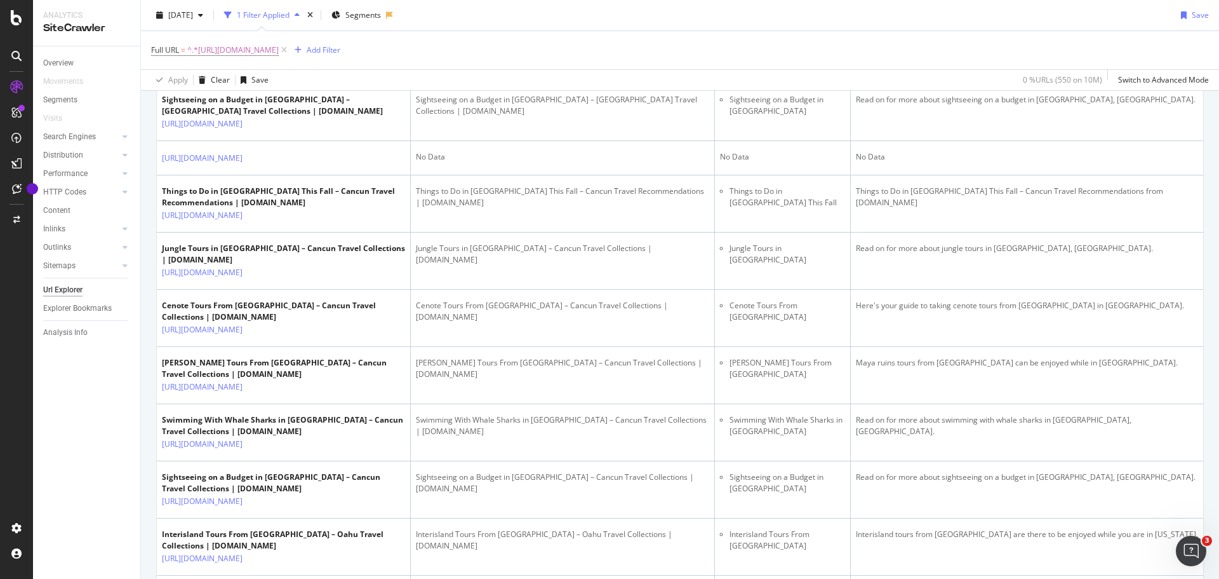
scroll to position [318, 0]
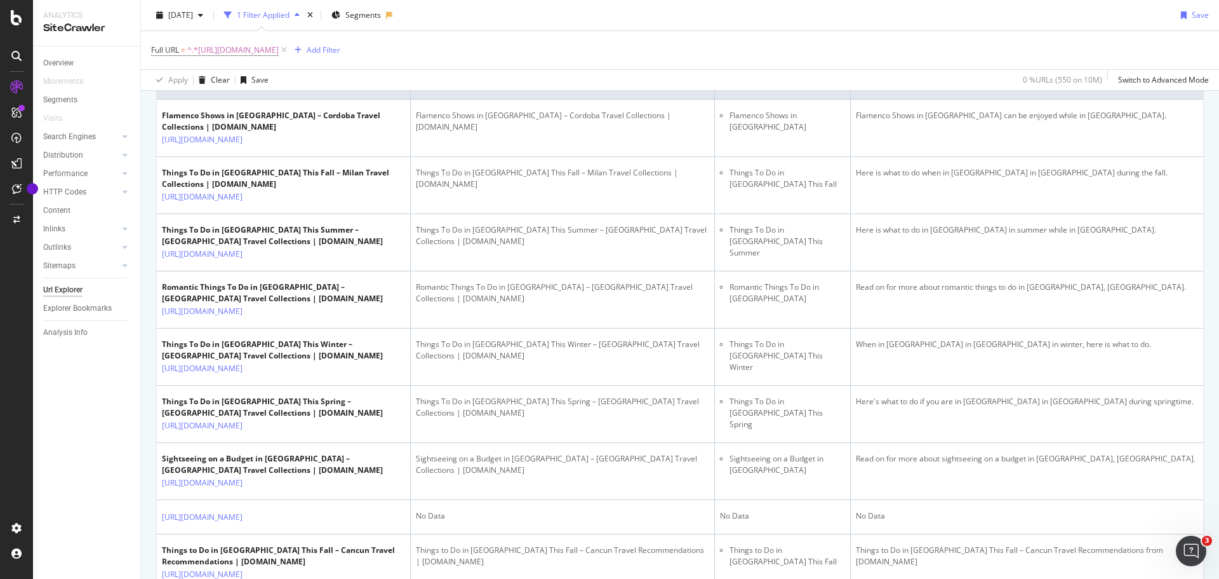
drag, startPoint x: 340, startPoint y: 50, endPoint x: 317, endPoint y: 51, distance: 23.6
click at [290, 50] on icon at bounding box center [284, 50] width 11 height 13
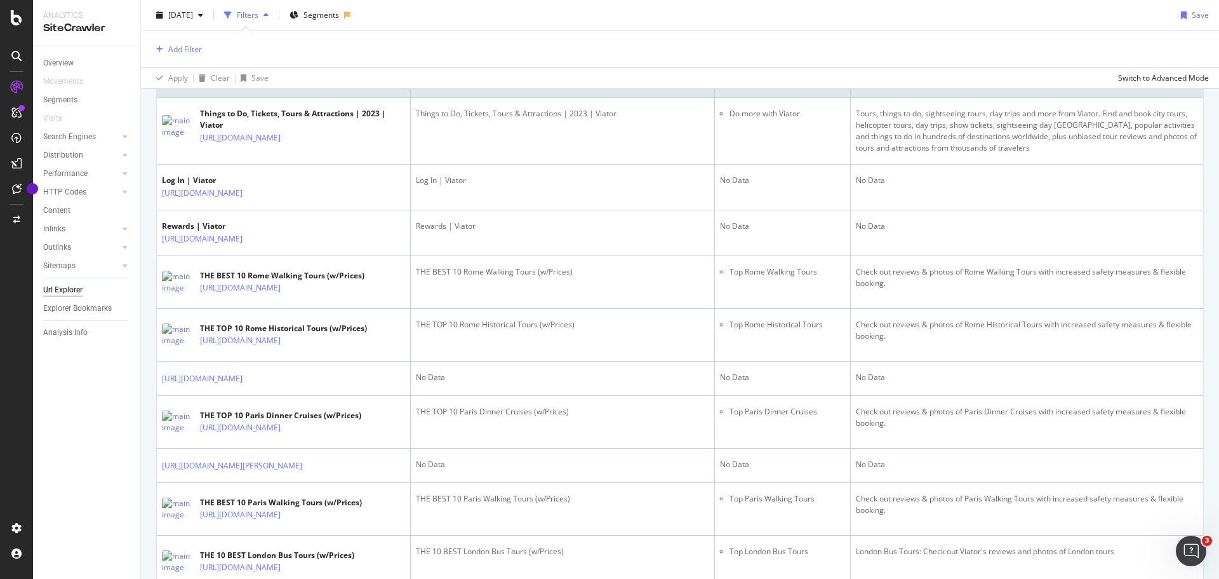
scroll to position [316, 0]
click at [189, 49] on div "Add Filter" at bounding box center [185, 49] width 34 height 11
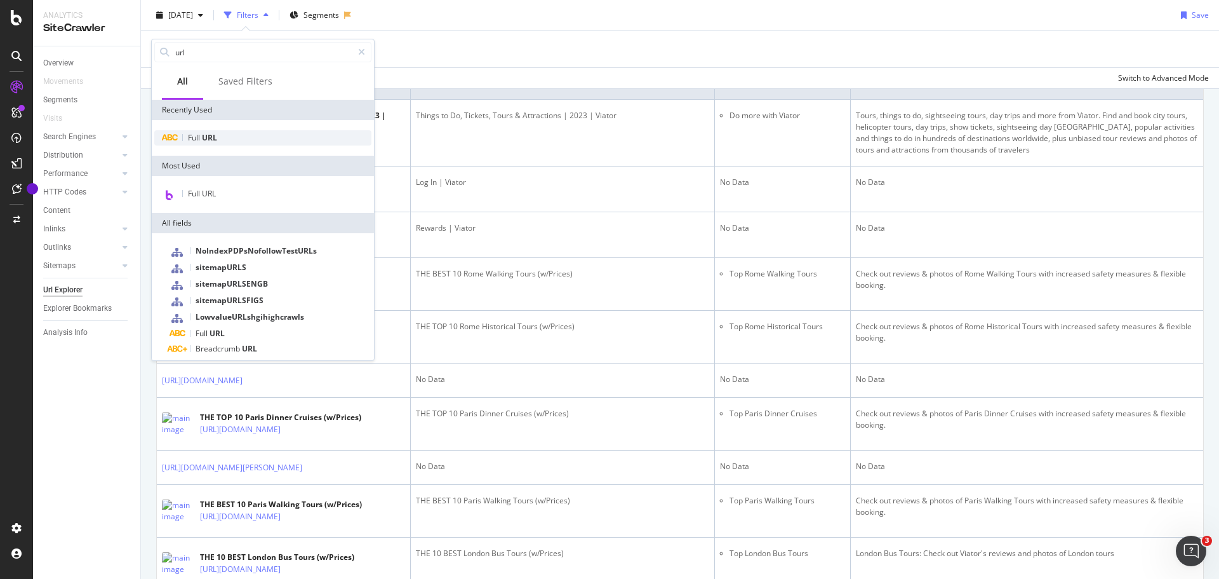
click at [207, 136] on span "URL" at bounding box center [209, 137] width 15 height 11
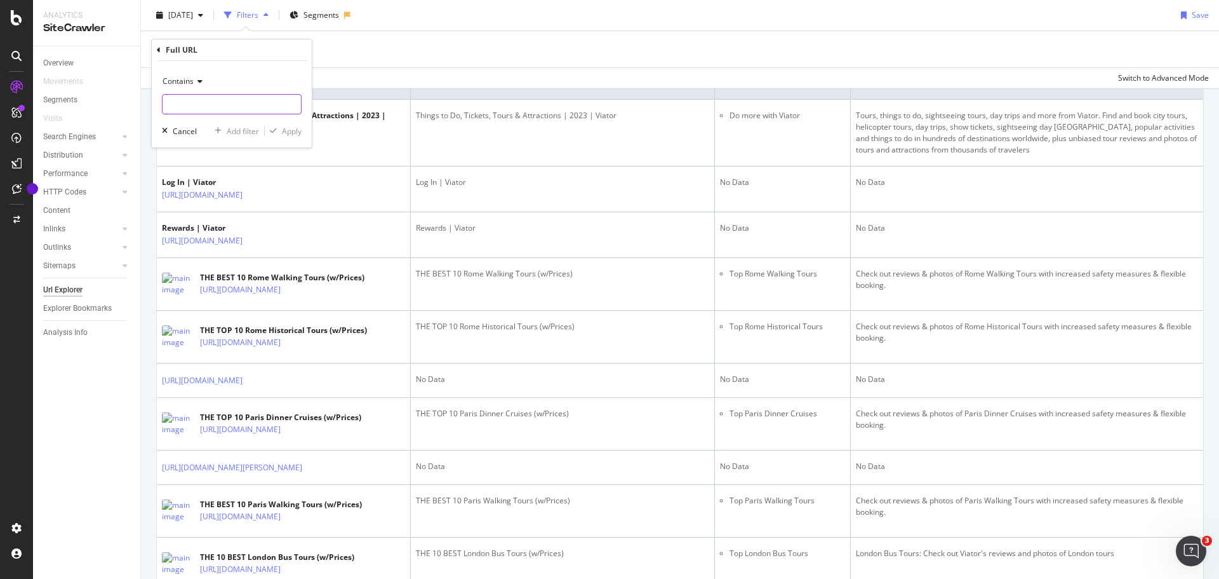
click at [224, 103] on input "text" at bounding box center [232, 104] width 138 height 20
paste input "[URL][DOMAIN_NAME]"
type input "[URL][DOMAIN_NAME]"
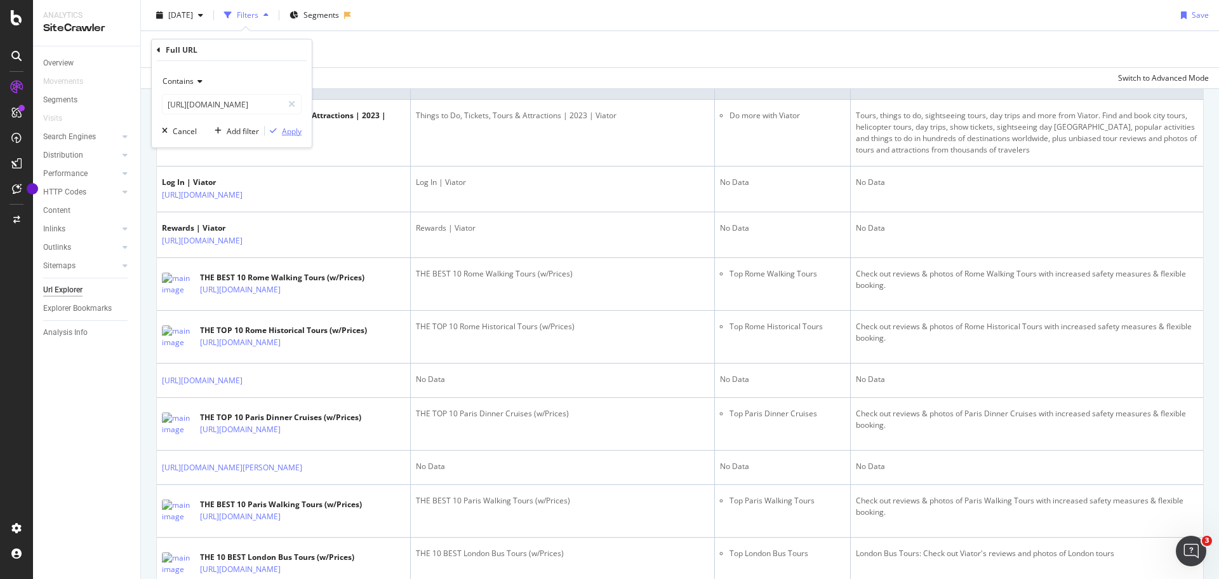
click at [291, 130] on div "Apply" at bounding box center [292, 131] width 20 height 11
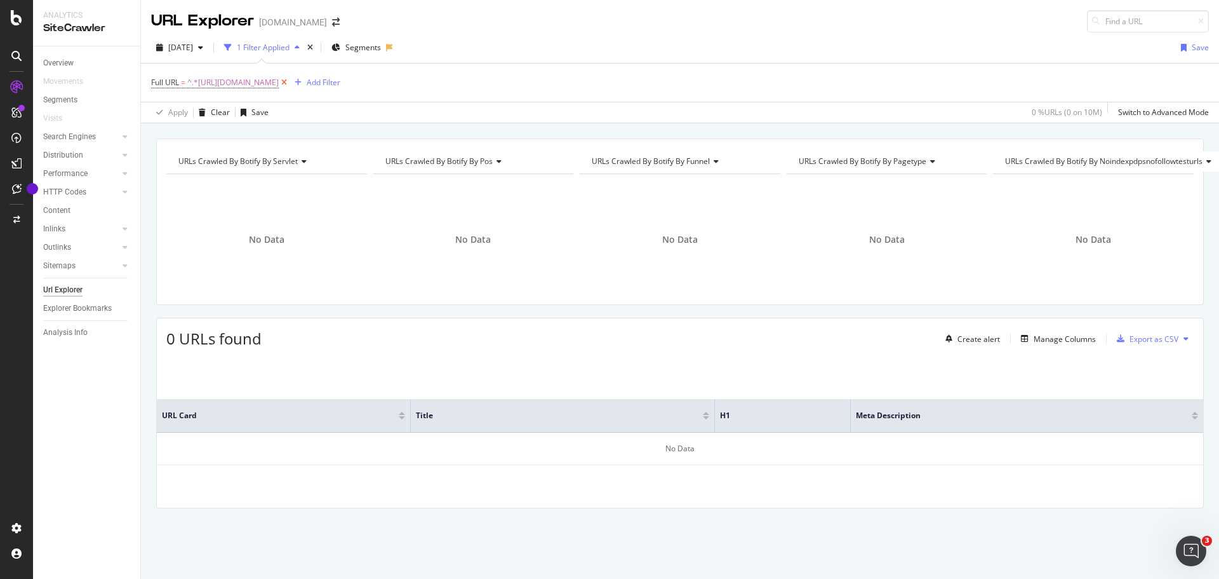
click at [290, 81] on icon at bounding box center [284, 82] width 11 height 13
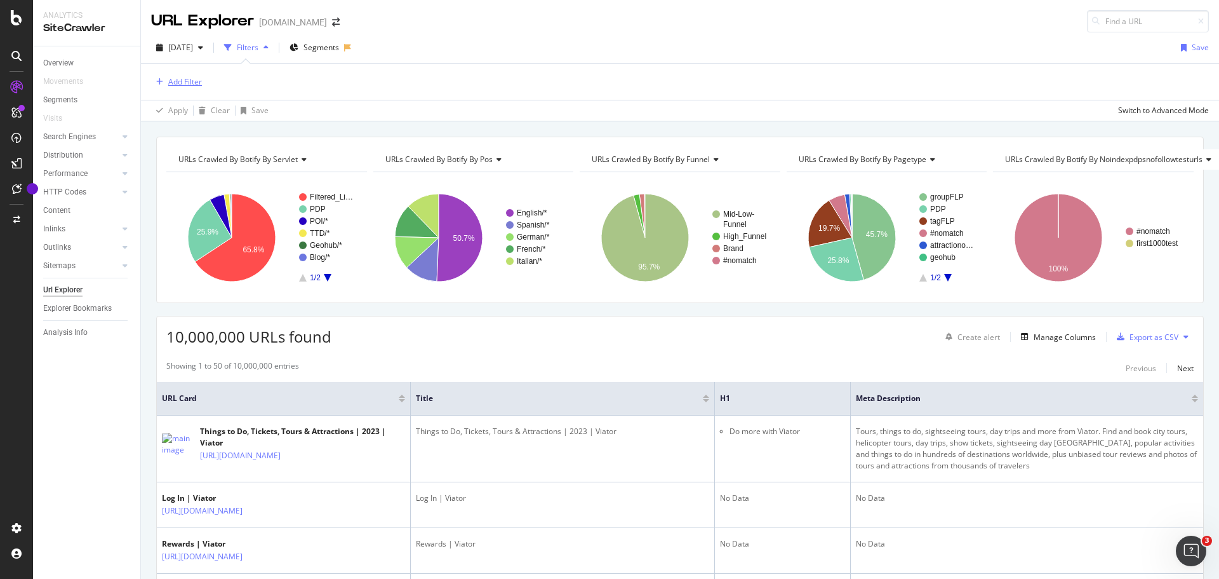
click at [189, 81] on div "Add Filter" at bounding box center [185, 81] width 34 height 11
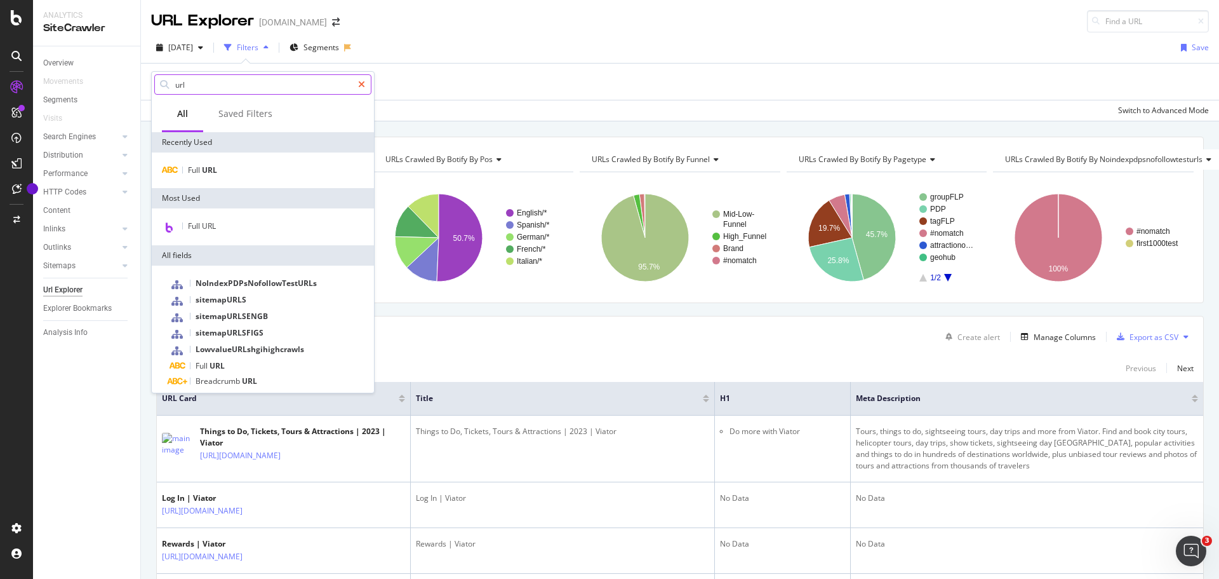
click at [362, 83] on icon at bounding box center [361, 84] width 7 height 9
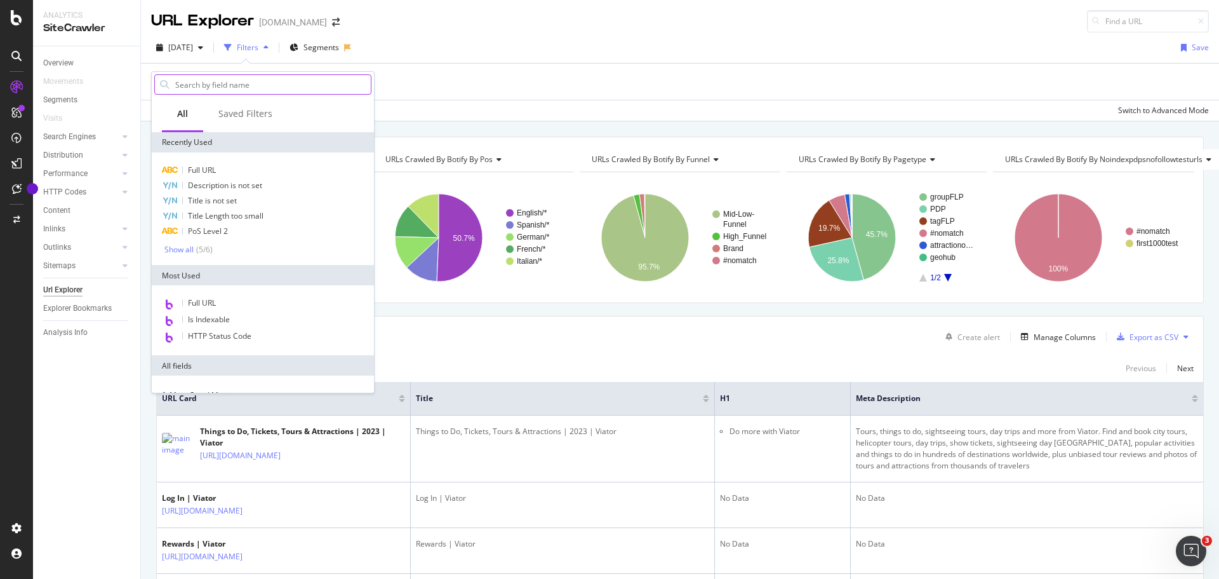
paste input "[URL][DOMAIN_NAME]"
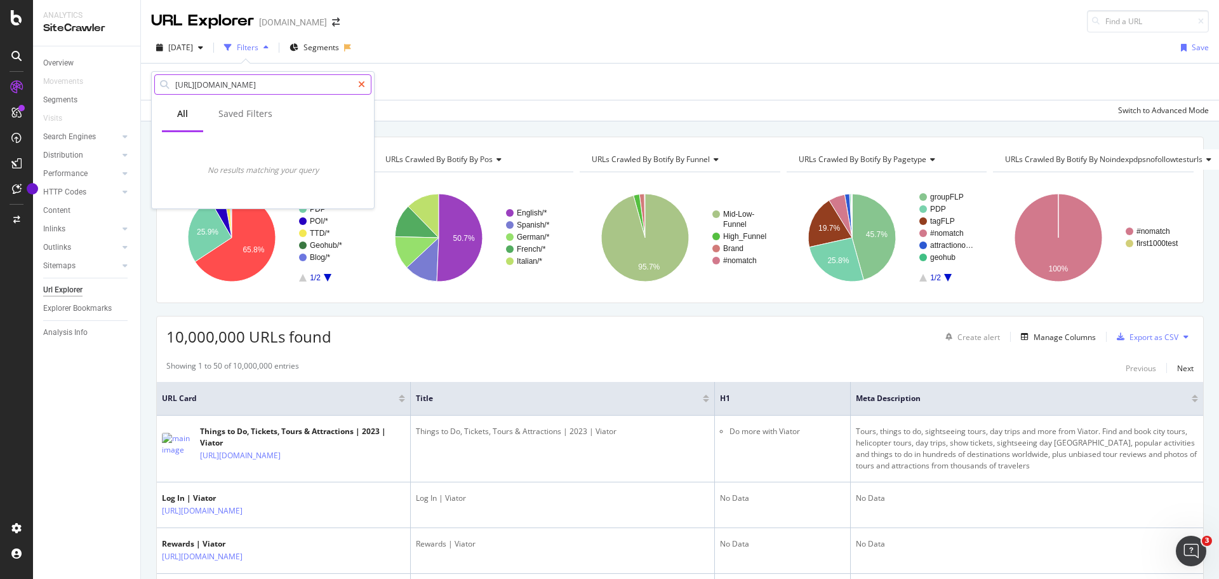
type input "[URL][DOMAIN_NAME]"
click at [361, 85] on icon at bounding box center [361, 84] width 7 height 9
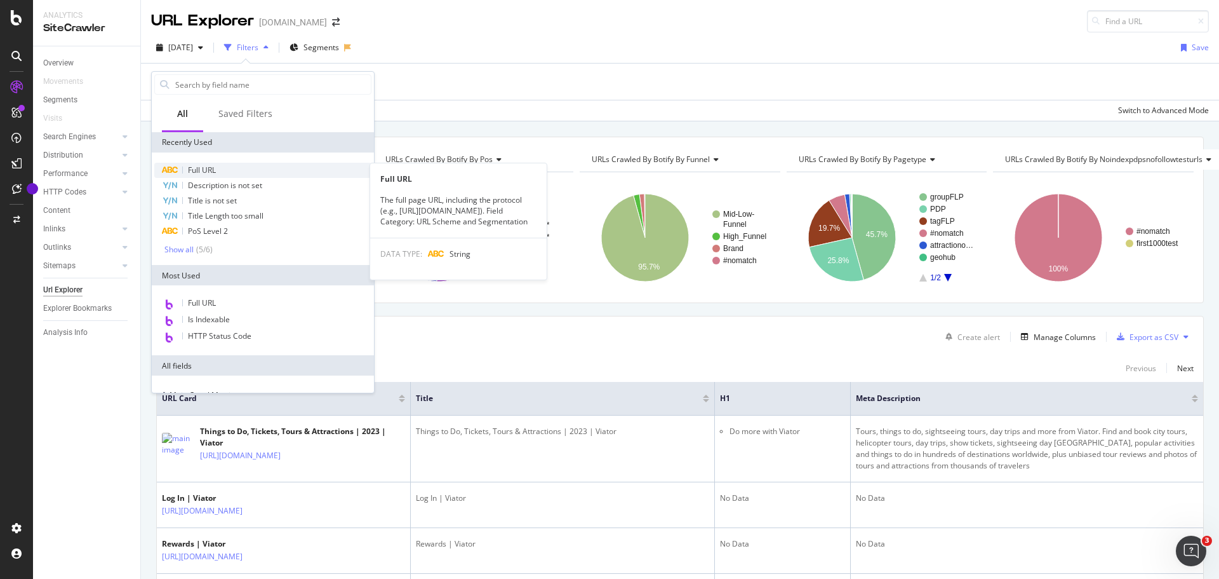
click at [194, 168] on span "Full URL" at bounding box center [202, 170] width 28 height 11
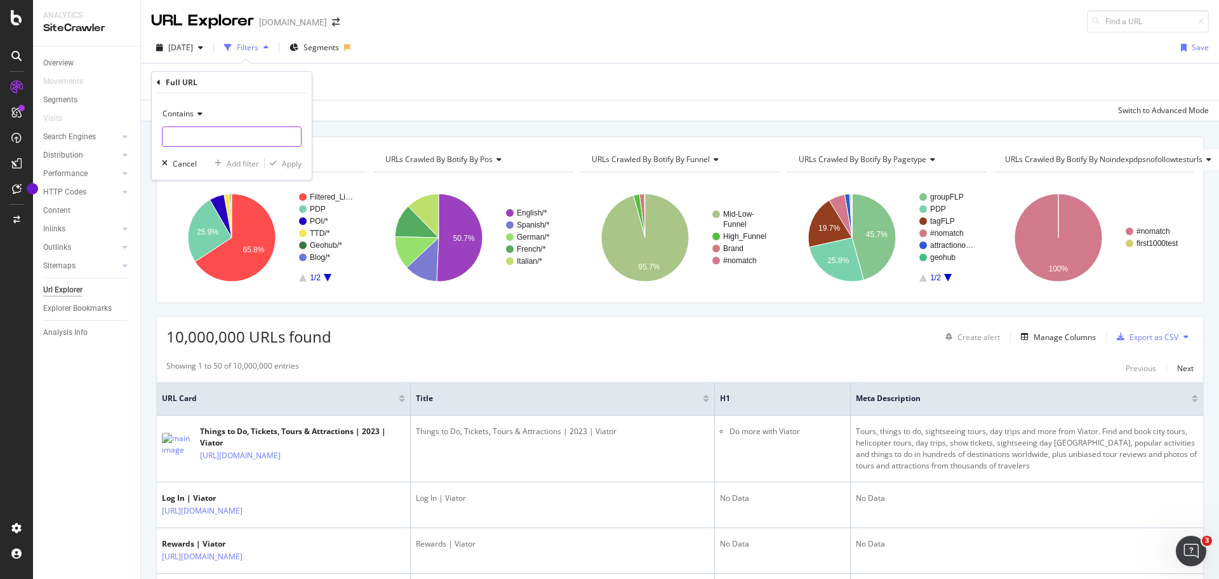
paste input "[URL][DOMAIN_NAME]"
type input "[URL][DOMAIN_NAME]"
click at [296, 169] on div "Apply" at bounding box center [283, 163] width 37 height 11
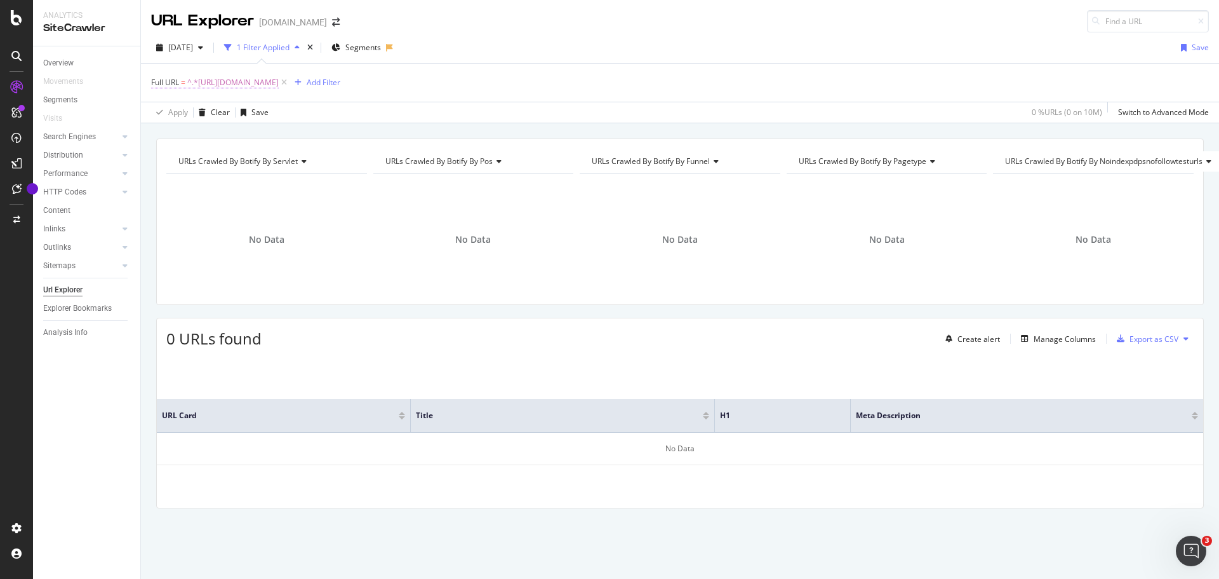
click at [279, 89] on span "^.*[URL][DOMAIN_NAME]" at bounding box center [232, 83] width 91 height 18
click at [276, 135] on input "[URL][DOMAIN_NAME]" at bounding box center [223, 135] width 120 height 20
drag, startPoint x: 267, startPoint y: 135, endPoint x: 335, endPoint y: 136, distance: 68.0
click at [335, 136] on body "Analytics SiteCrawler Overview Movements Segments Visits Search Engines Top Cha…" at bounding box center [609, 289] width 1219 height 579
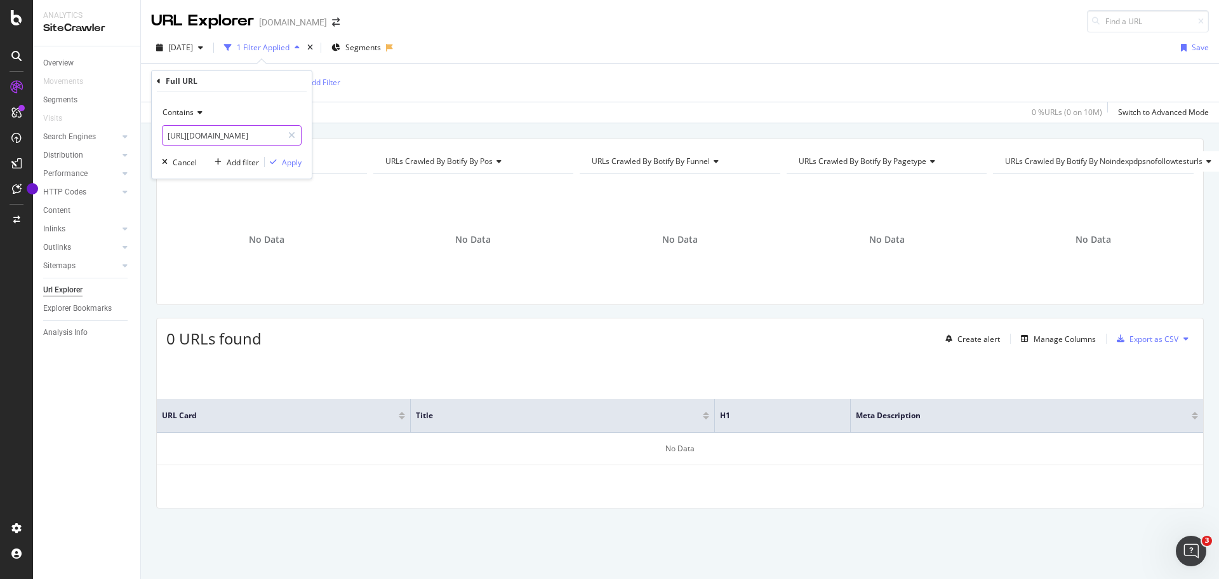
click at [254, 135] on input "[URL][DOMAIN_NAME]" at bounding box center [223, 135] width 120 height 20
click at [279, 136] on input "[URL][DOMAIN_NAME]" at bounding box center [223, 135] width 120 height 20
click at [194, 114] on icon at bounding box center [198, 113] width 9 height 8
click at [209, 133] on div "Equal to" at bounding box center [233, 138] width 136 height 17
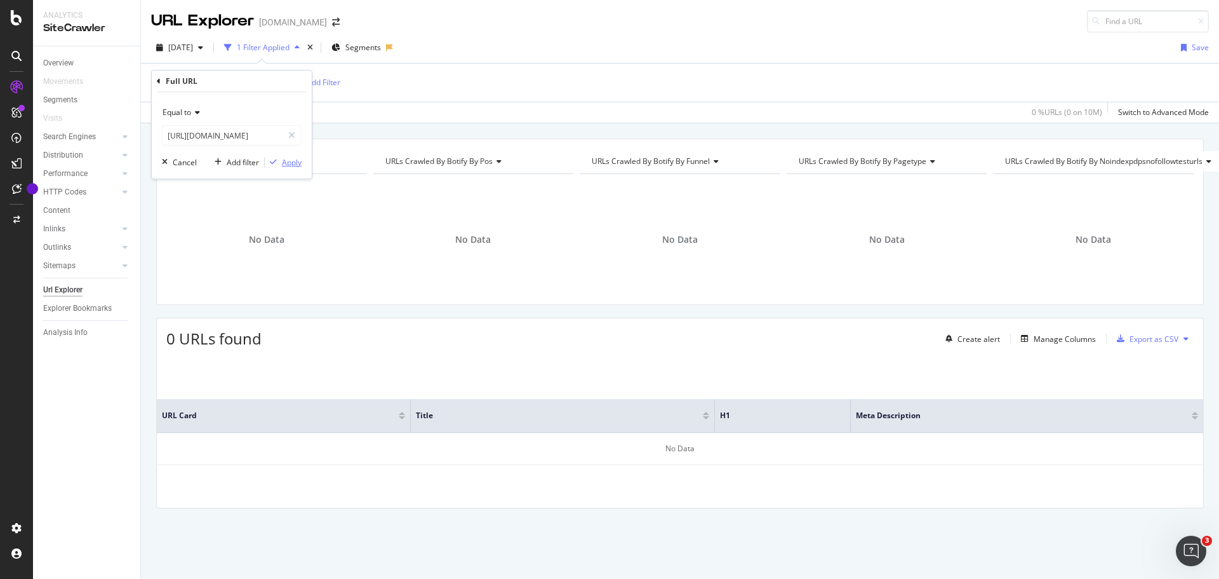
click at [287, 158] on div "Apply" at bounding box center [292, 162] width 20 height 11
click at [279, 84] on icon at bounding box center [273, 82] width 11 height 13
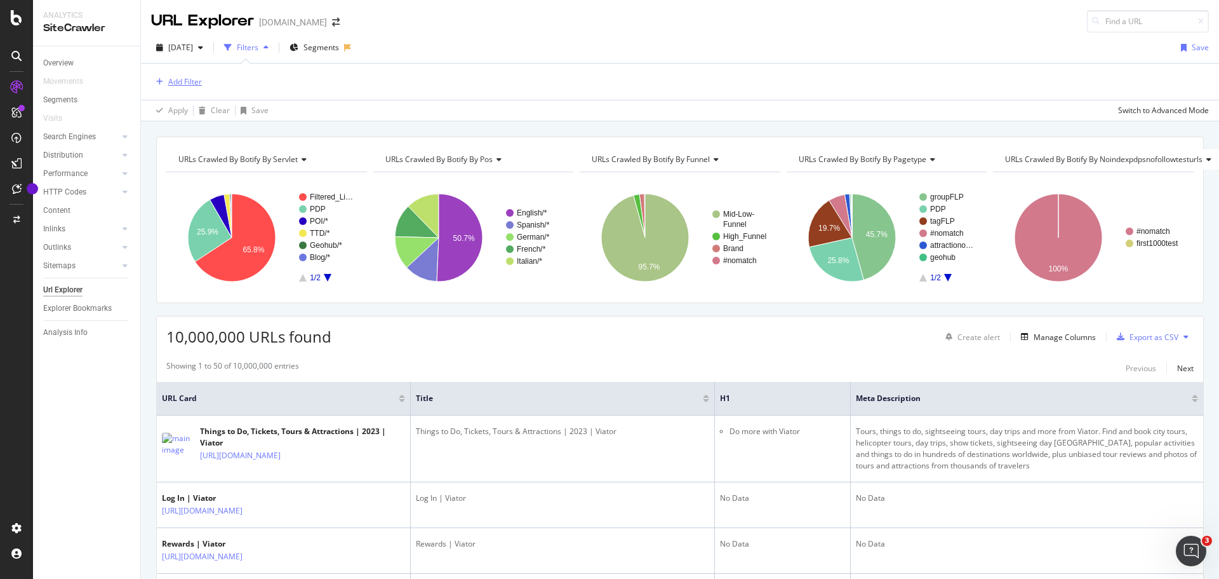
click at [198, 83] on div "Add Filter" at bounding box center [185, 81] width 34 height 11
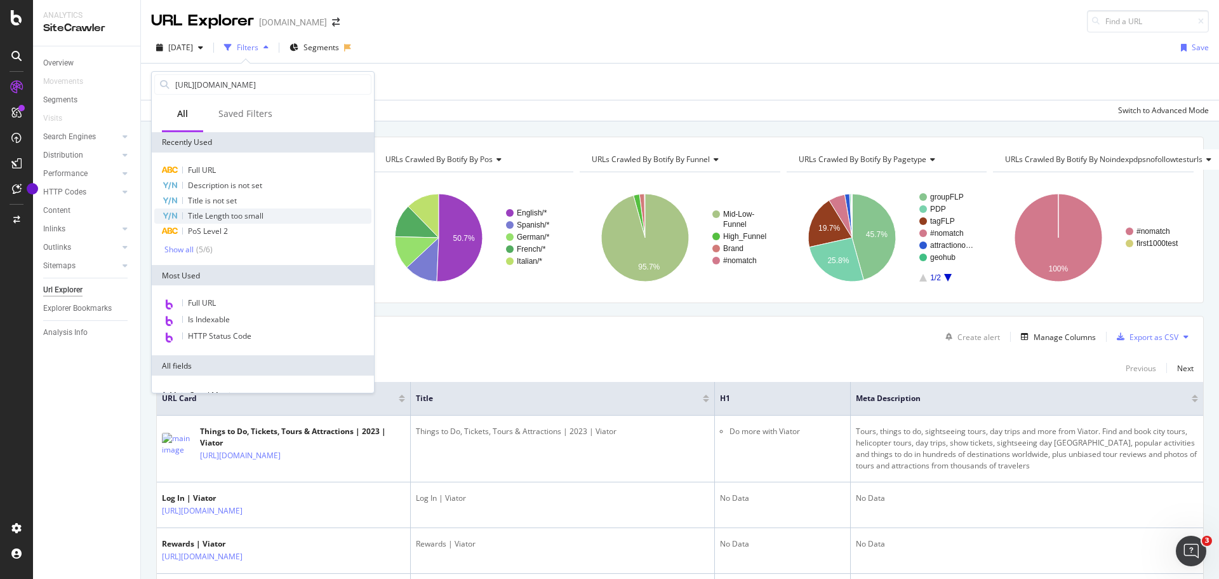
scroll to position [0, 151]
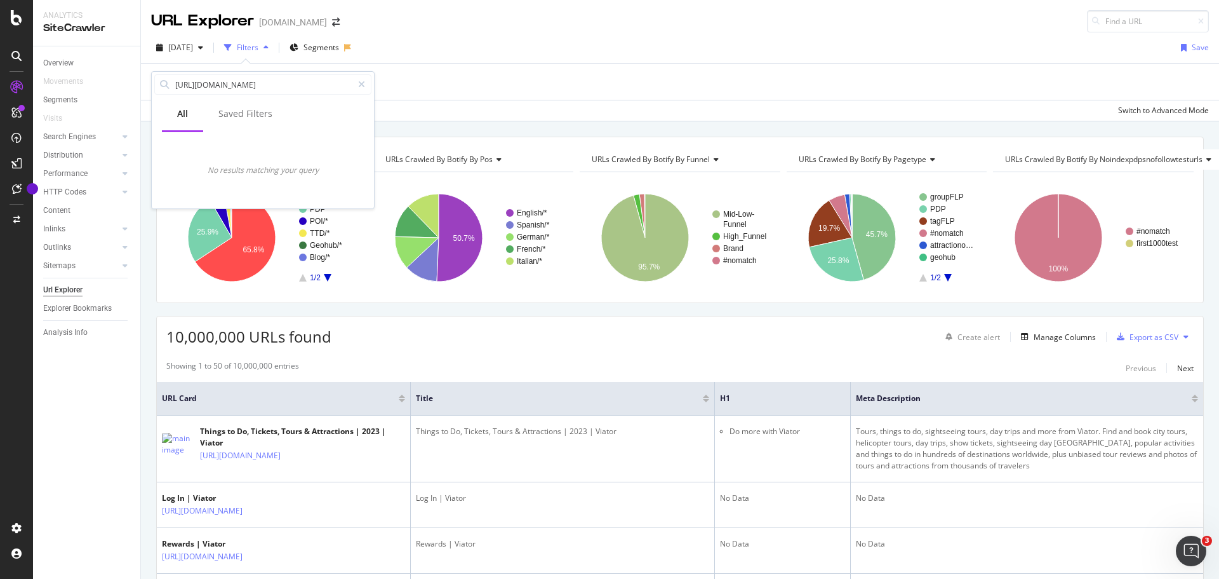
drag, startPoint x: 212, startPoint y: 84, endPoint x: 449, endPoint y: 84, distance: 236.9
click at [449, 86] on body "Analytics SiteCrawler Overview Movements Segments Visits Search Engines Top Cha…" at bounding box center [609, 289] width 1219 height 579
type input "[URL][DOMAIN_NAME]"
click at [358, 80] on div at bounding box center [362, 84] width 18 height 20
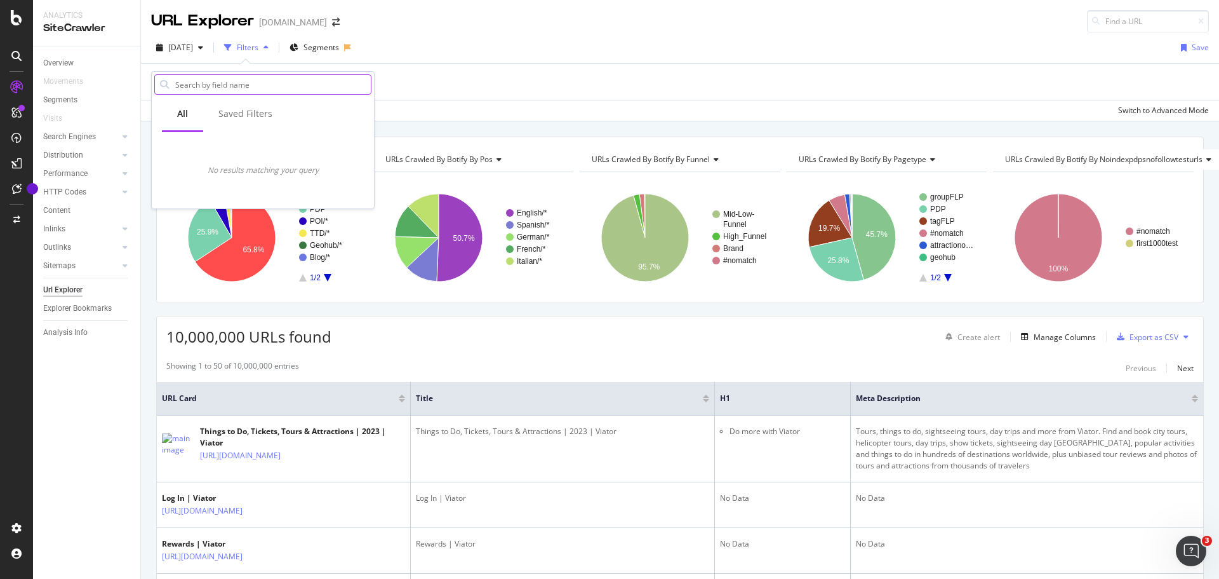
click at [314, 86] on input "text" at bounding box center [272, 84] width 197 height 19
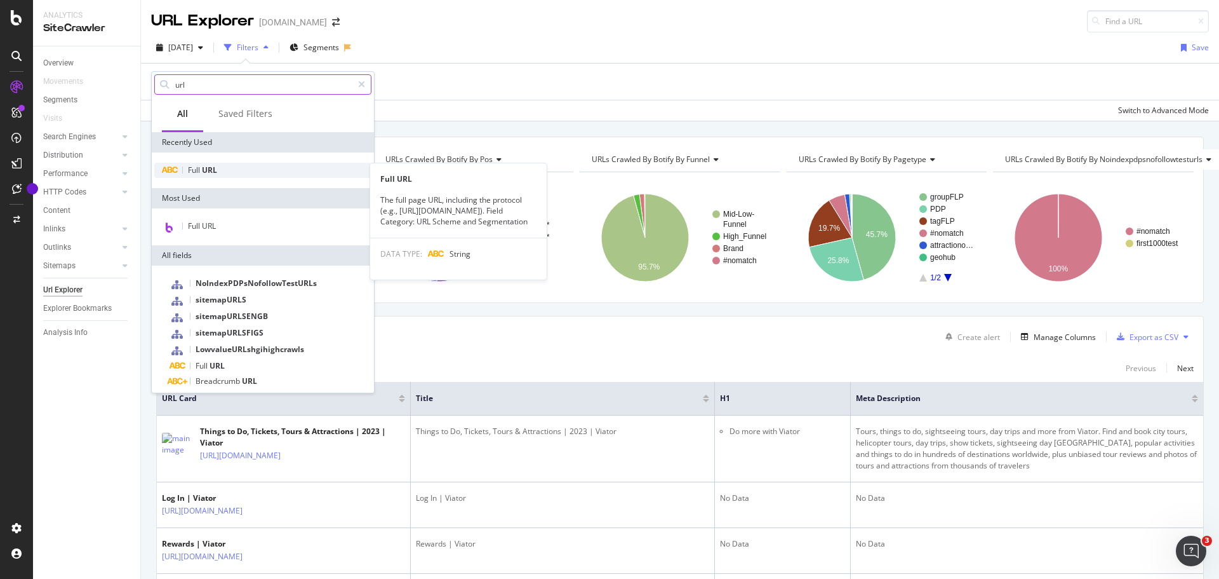
type input "url"
click at [262, 168] on div "Full URL" at bounding box center [262, 170] width 217 height 15
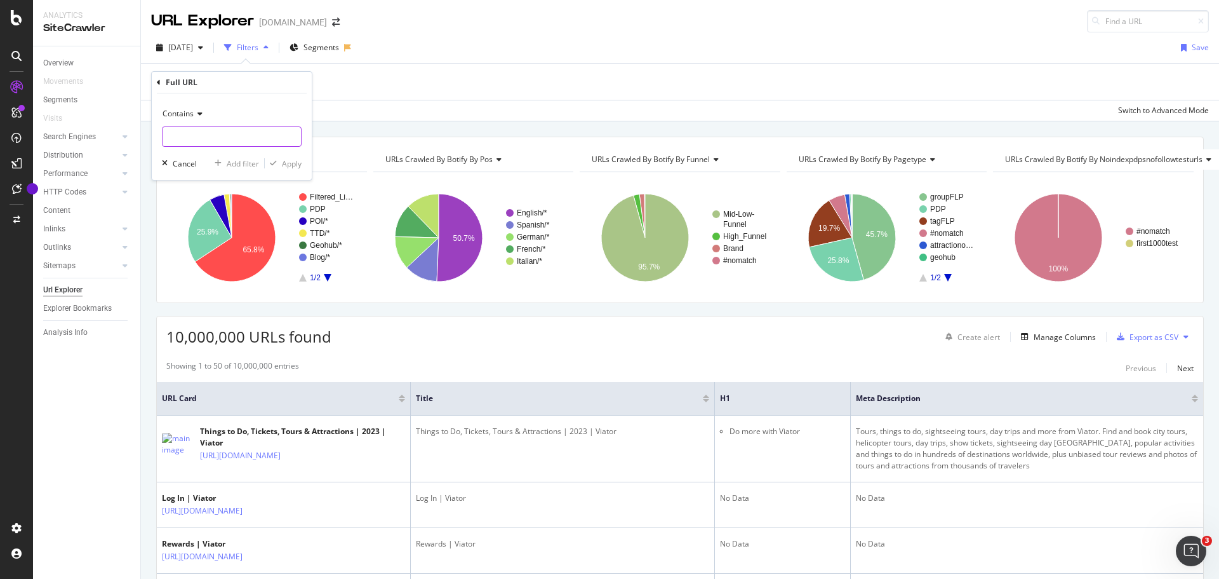
click at [255, 141] on input "text" at bounding box center [232, 136] width 138 height 20
paste input "[URL][DOMAIN_NAME]"
drag, startPoint x: 204, startPoint y: 136, endPoint x: 373, endPoint y: 148, distance: 169.4
click at [373, 148] on body "Analytics SiteCrawler Overview Movements Segments Visits Search Engines Top Cha…" at bounding box center [609, 289] width 1219 height 579
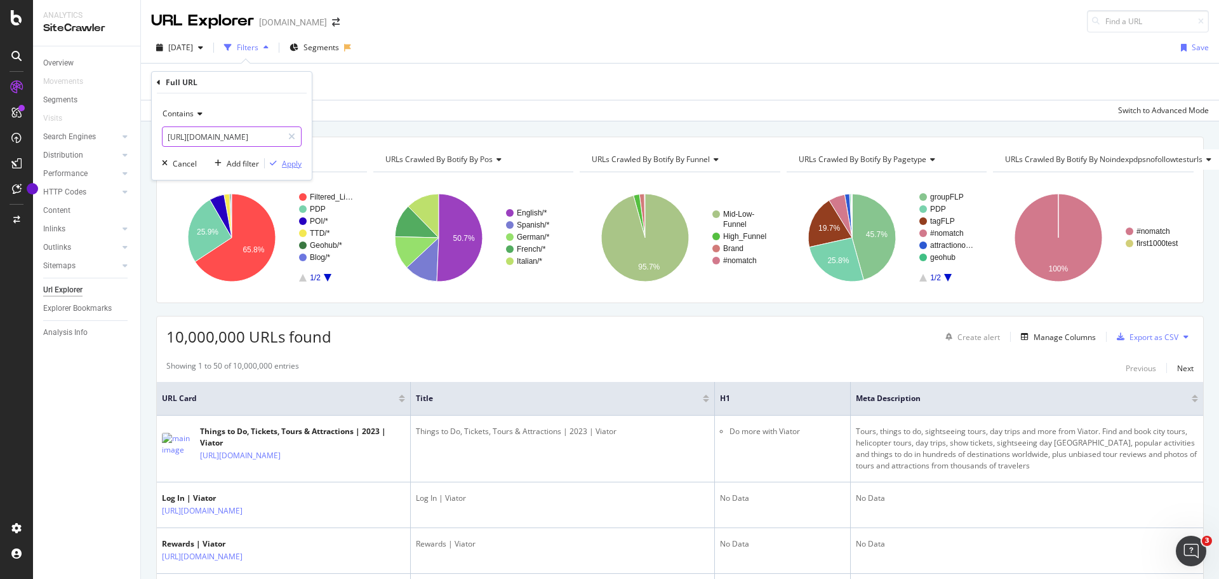
scroll to position [0, 13]
type input "[URL][DOMAIN_NAME]"
click at [291, 161] on div "Apply" at bounding box center [292, 163] width 20 height 11
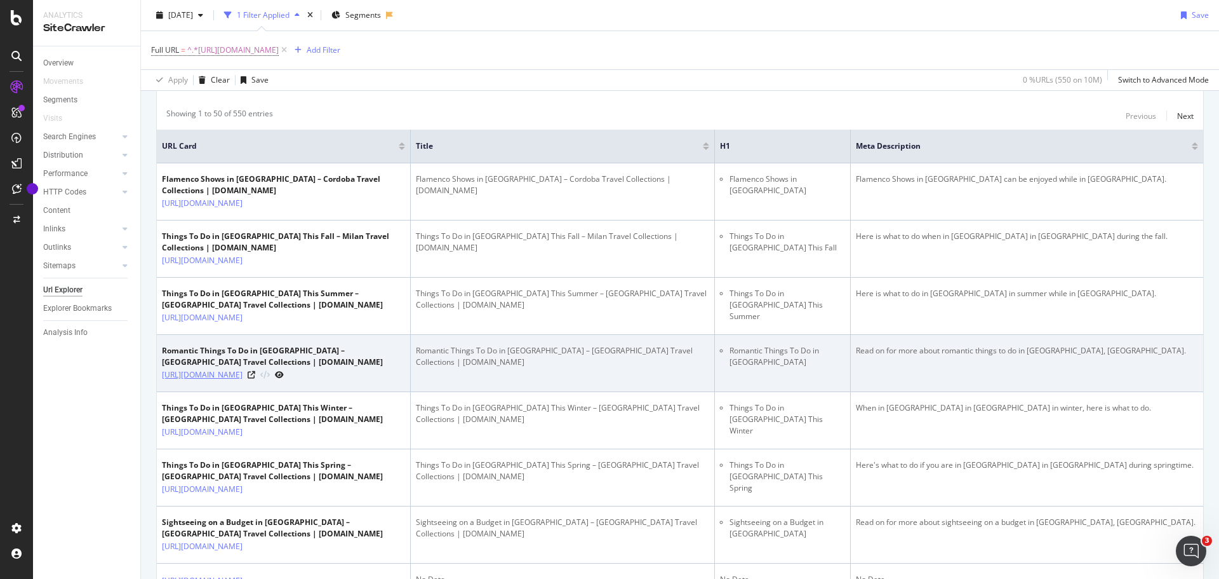
scroll to position [762, 0]
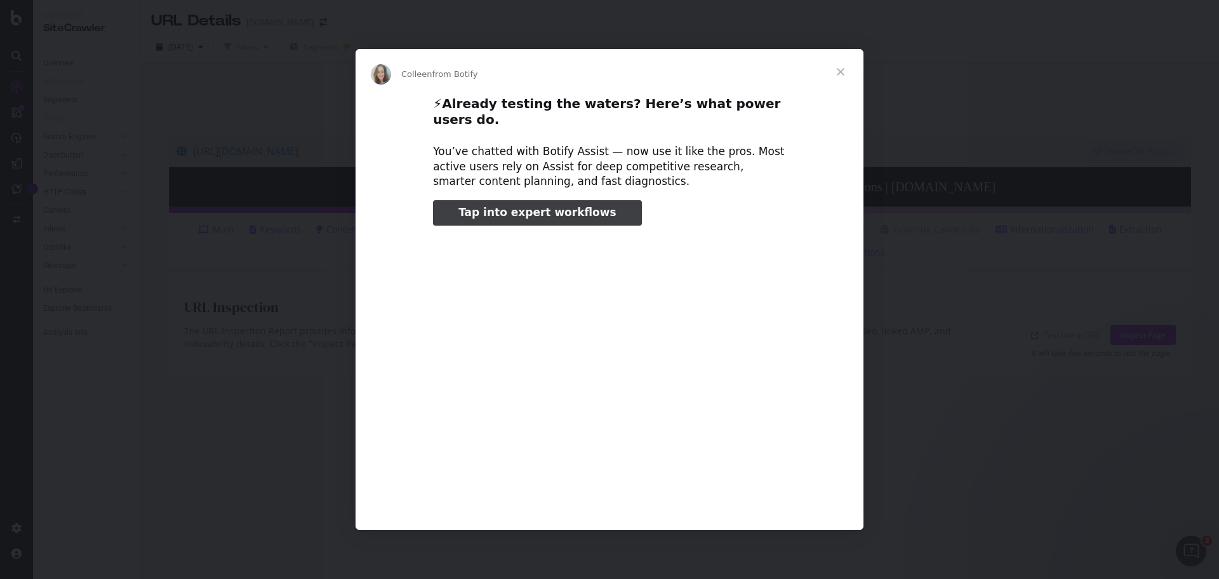
type input "20439"
click at [836, 79] on span "Close" at bounding box center [841, 72] width 46 height 46
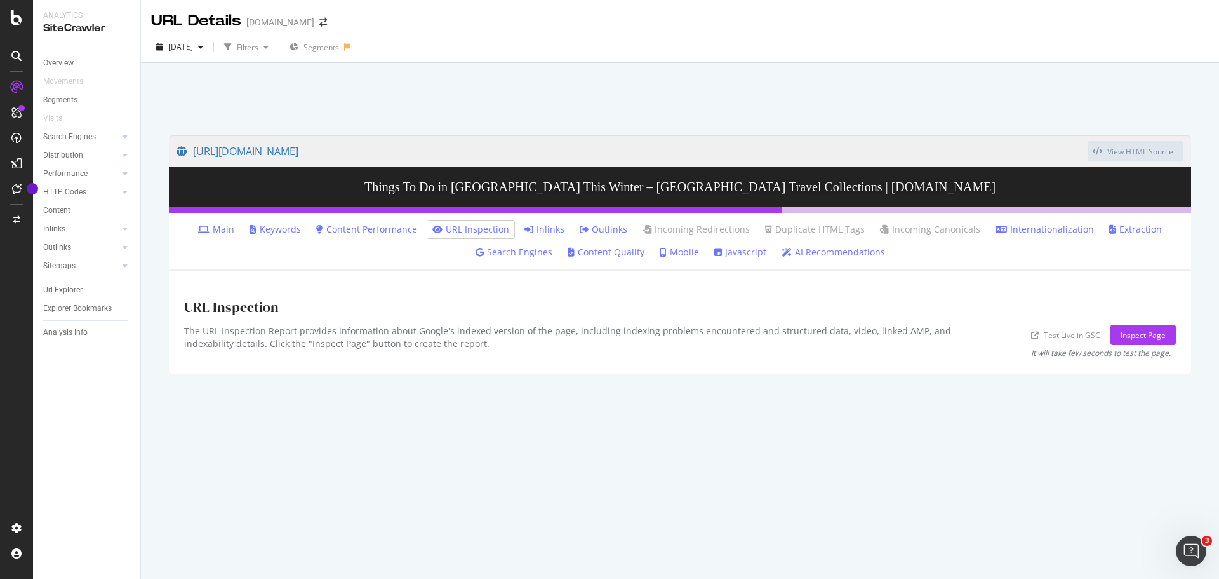
click at [558, 231] on link "Inlinks" at bounding box center [545, 229] width 40 height 13
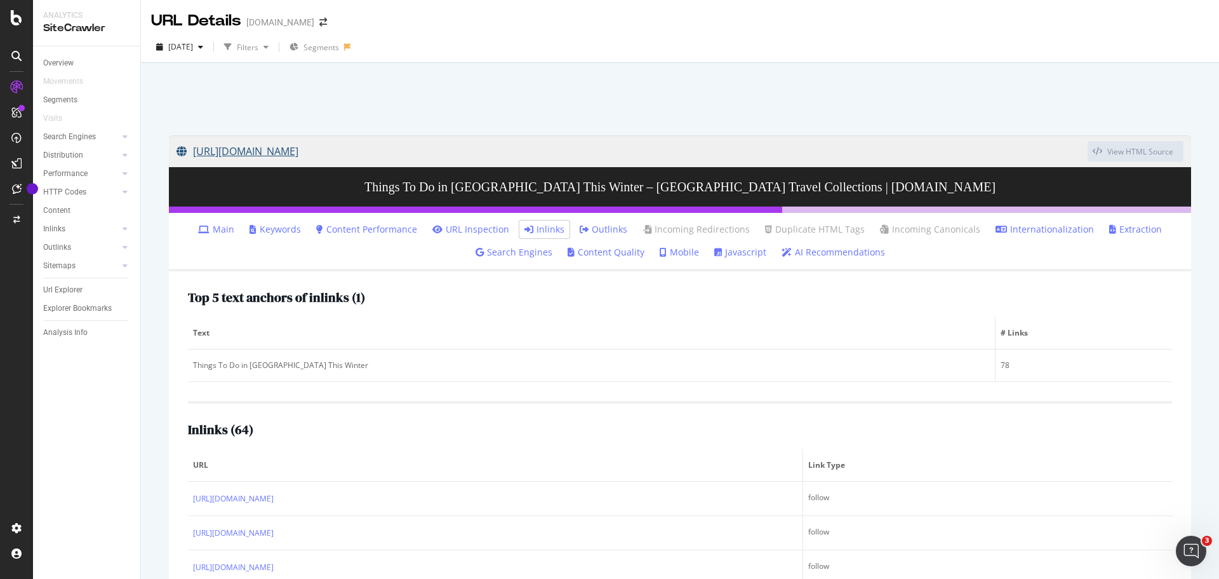
click at [761, 152] on link "[URL][DOMAIN_NAME]" at bounding box center [632, 151] width 911 height 32
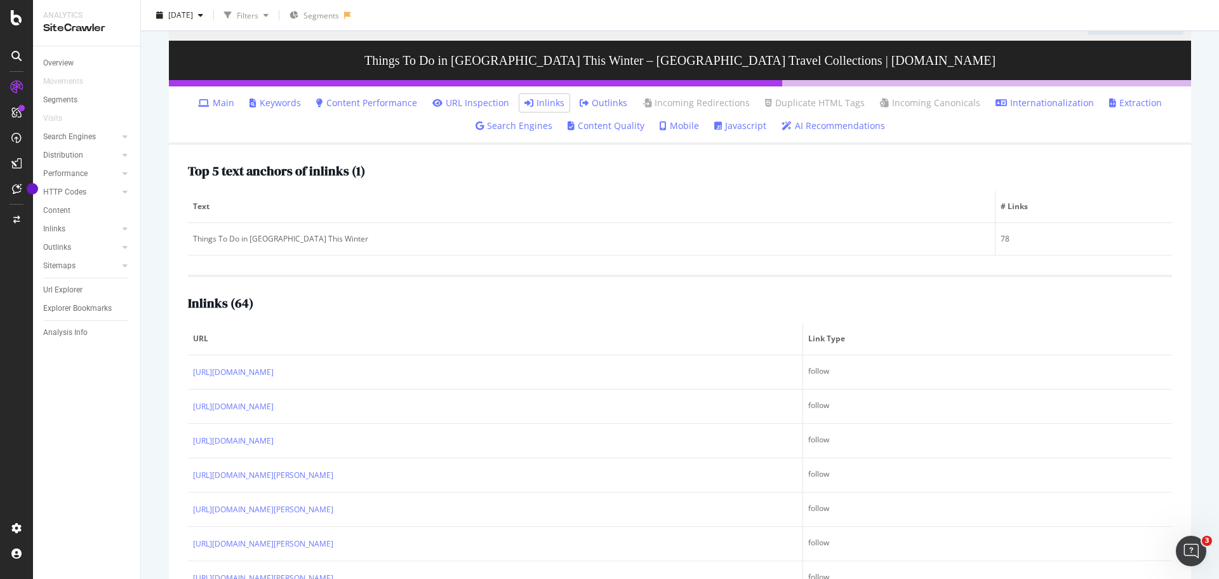
scroll to position [127, 0]
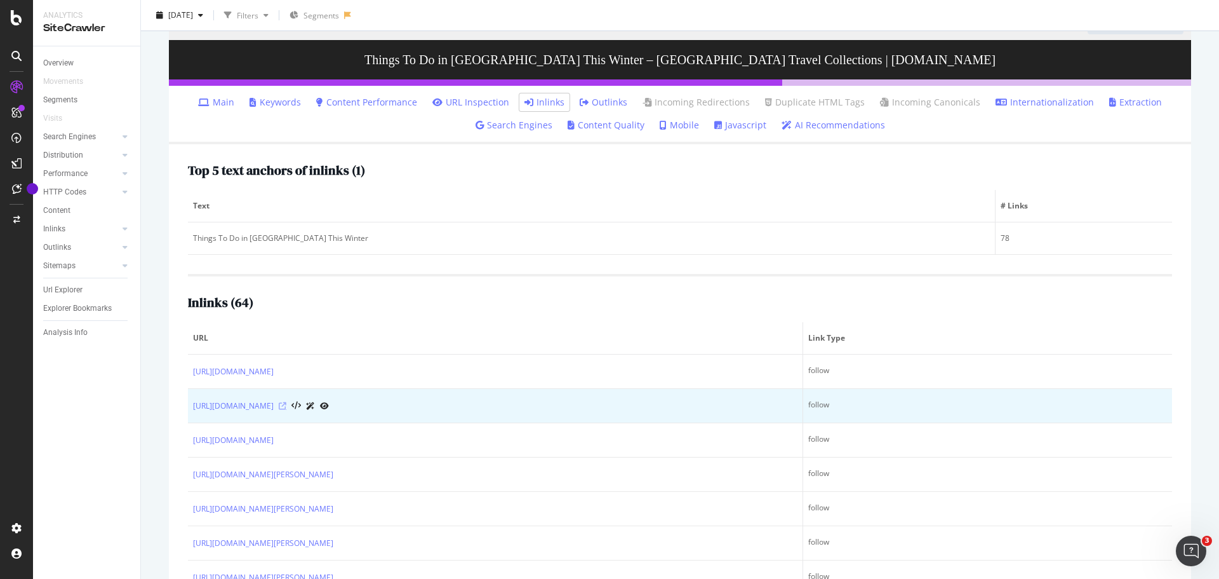
click at [286, 403] on icon at bounding box center [283, 406] width 8 height 8
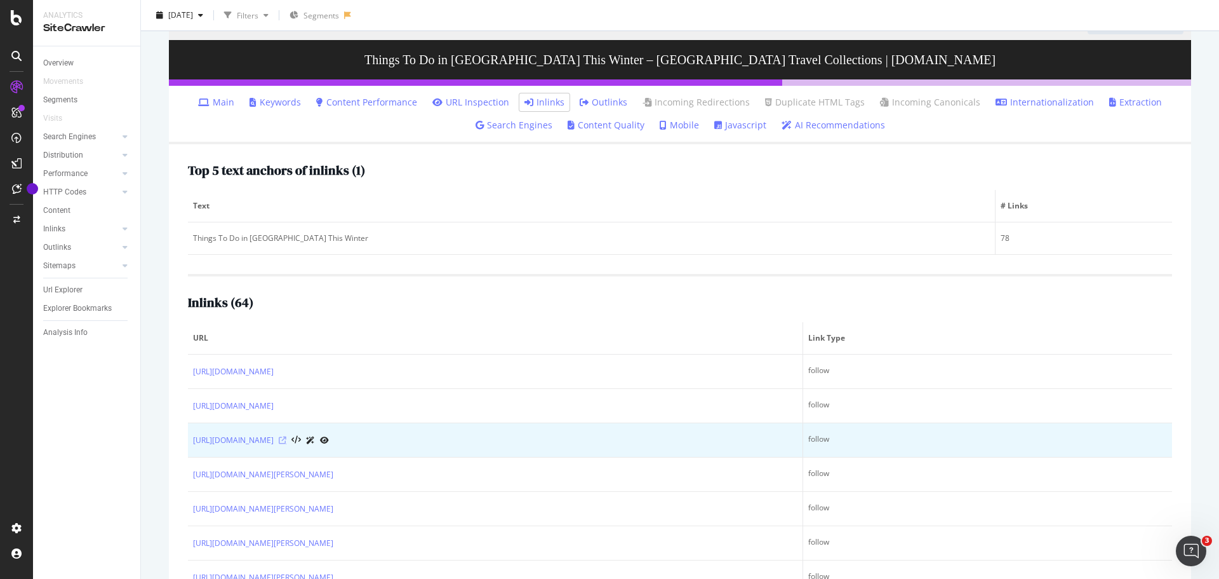
click at [286, 440] on icon at bounding box center [283, 440] width 8 height 8
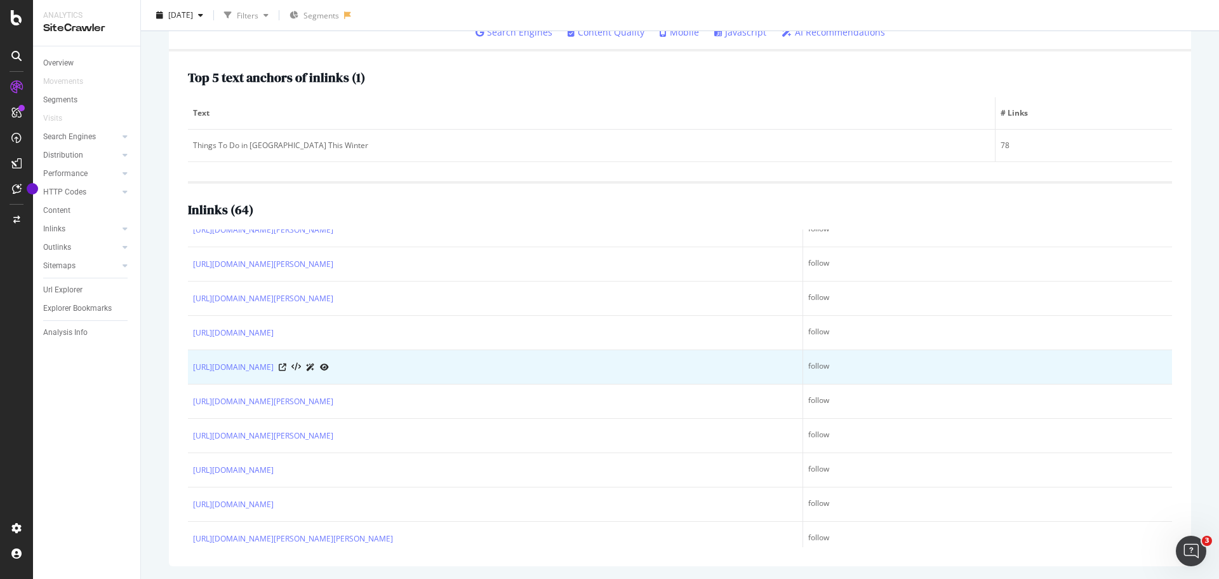
scroll to position [0, 0]
